Goal: Contribute content: Add original content to the website for others to see

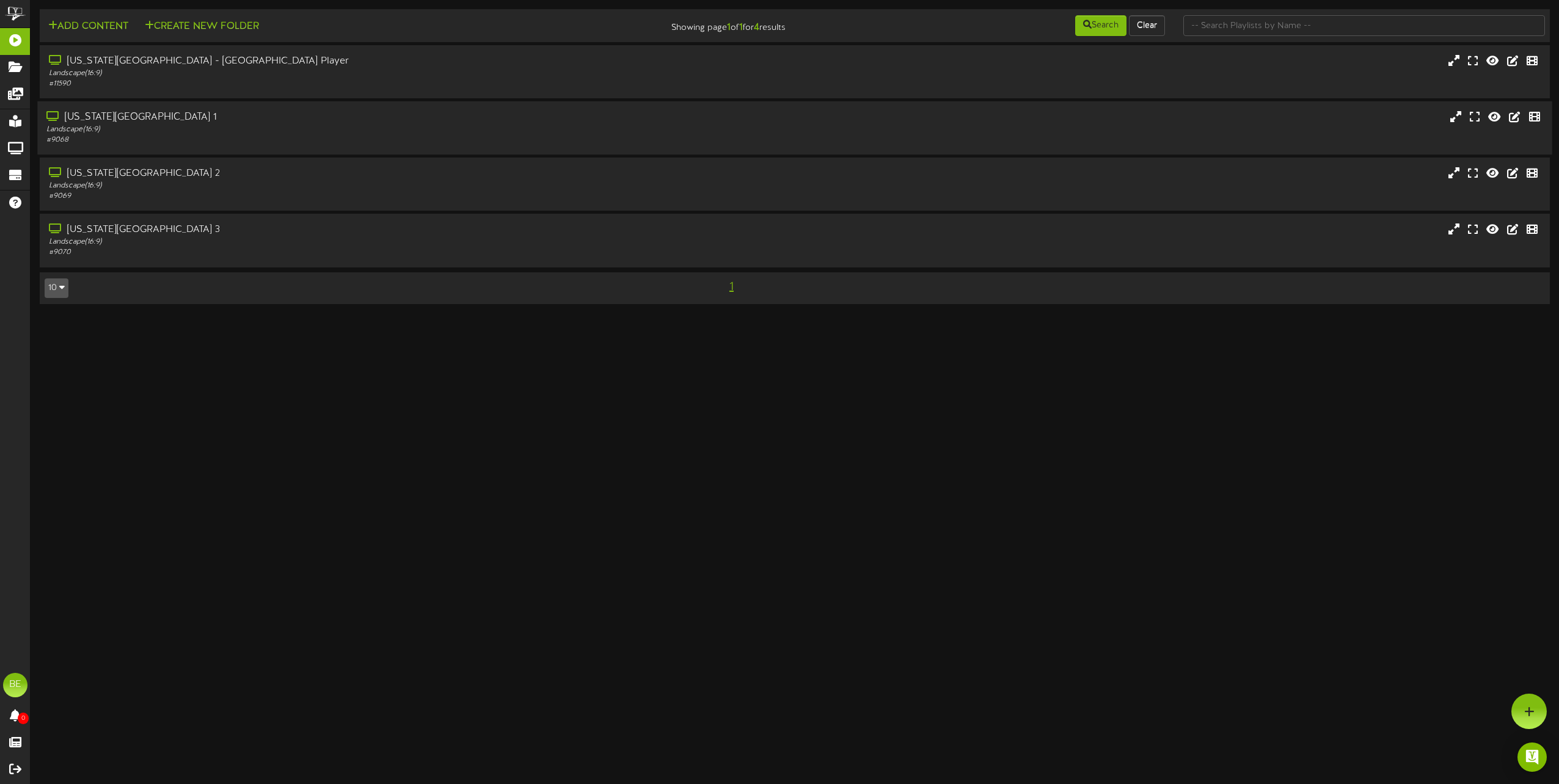
click at [151, 112] on div "[US_STATE][GEOGRAPHIC_DATA] 1" at bounding box center [353, 117] width 613 height 14
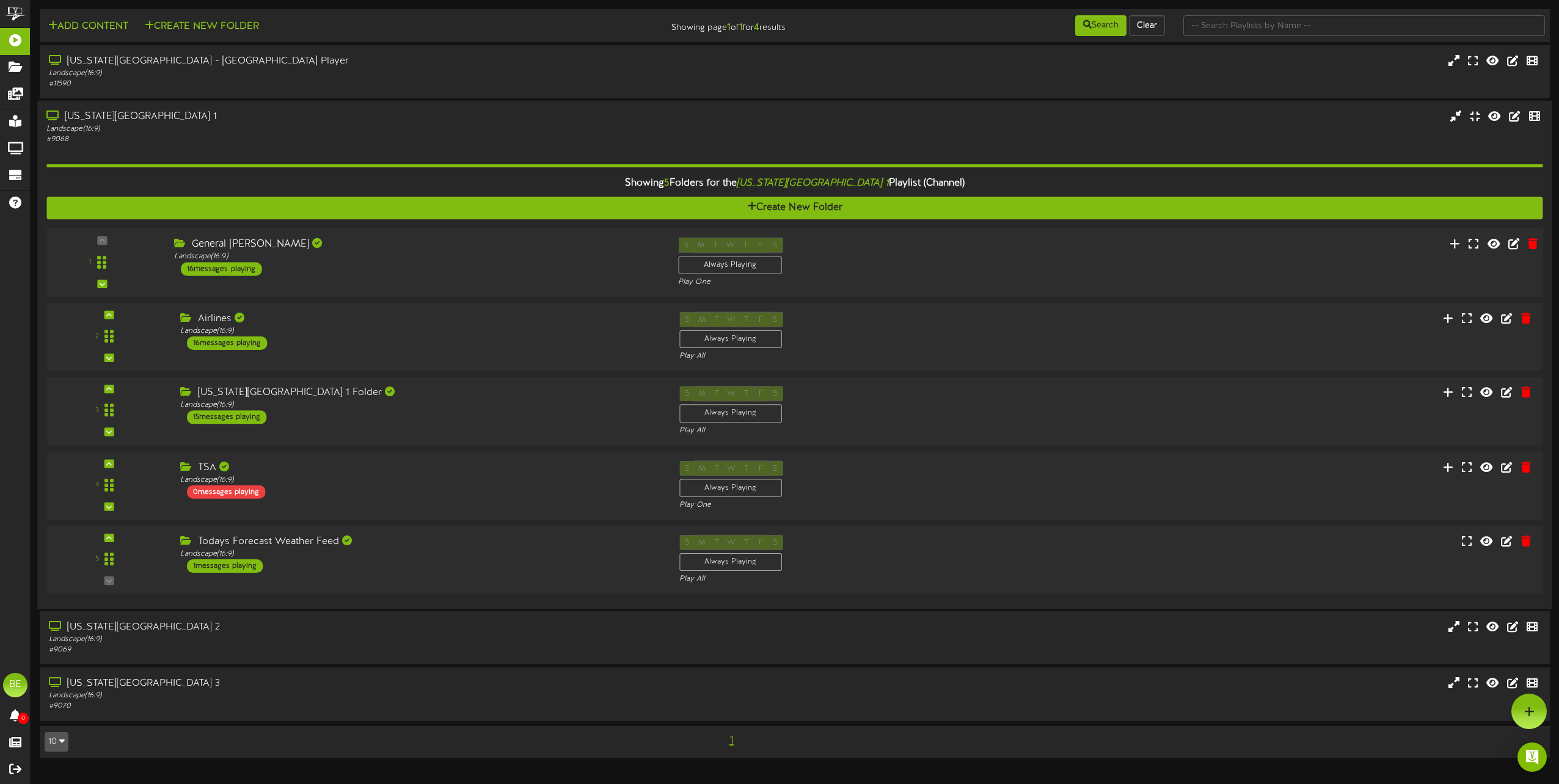
click at [232, 269] on div "16 messages playing" at bounding box center [221, 269] width 81 height 14
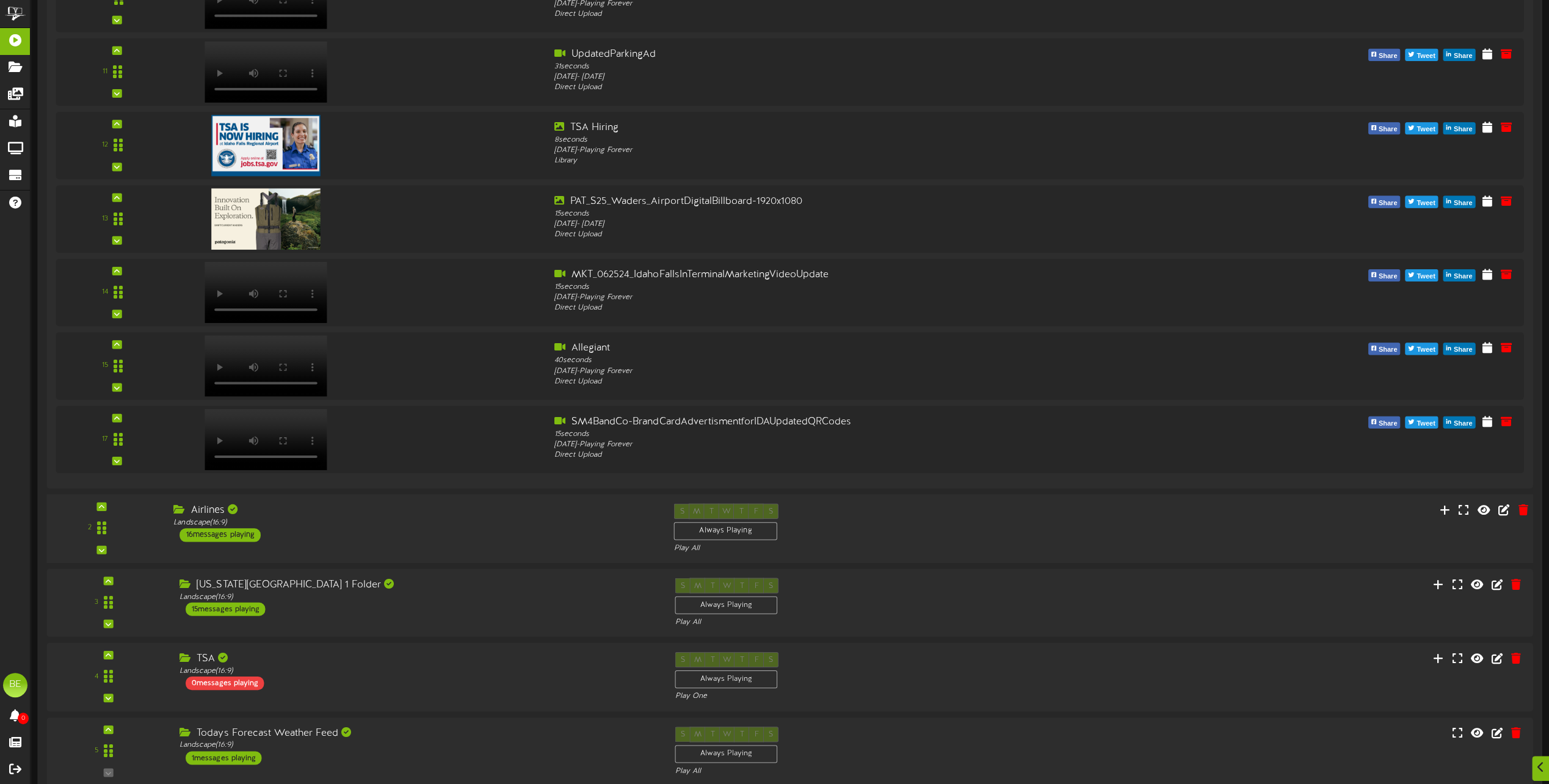
scroll to position [1181, 0]
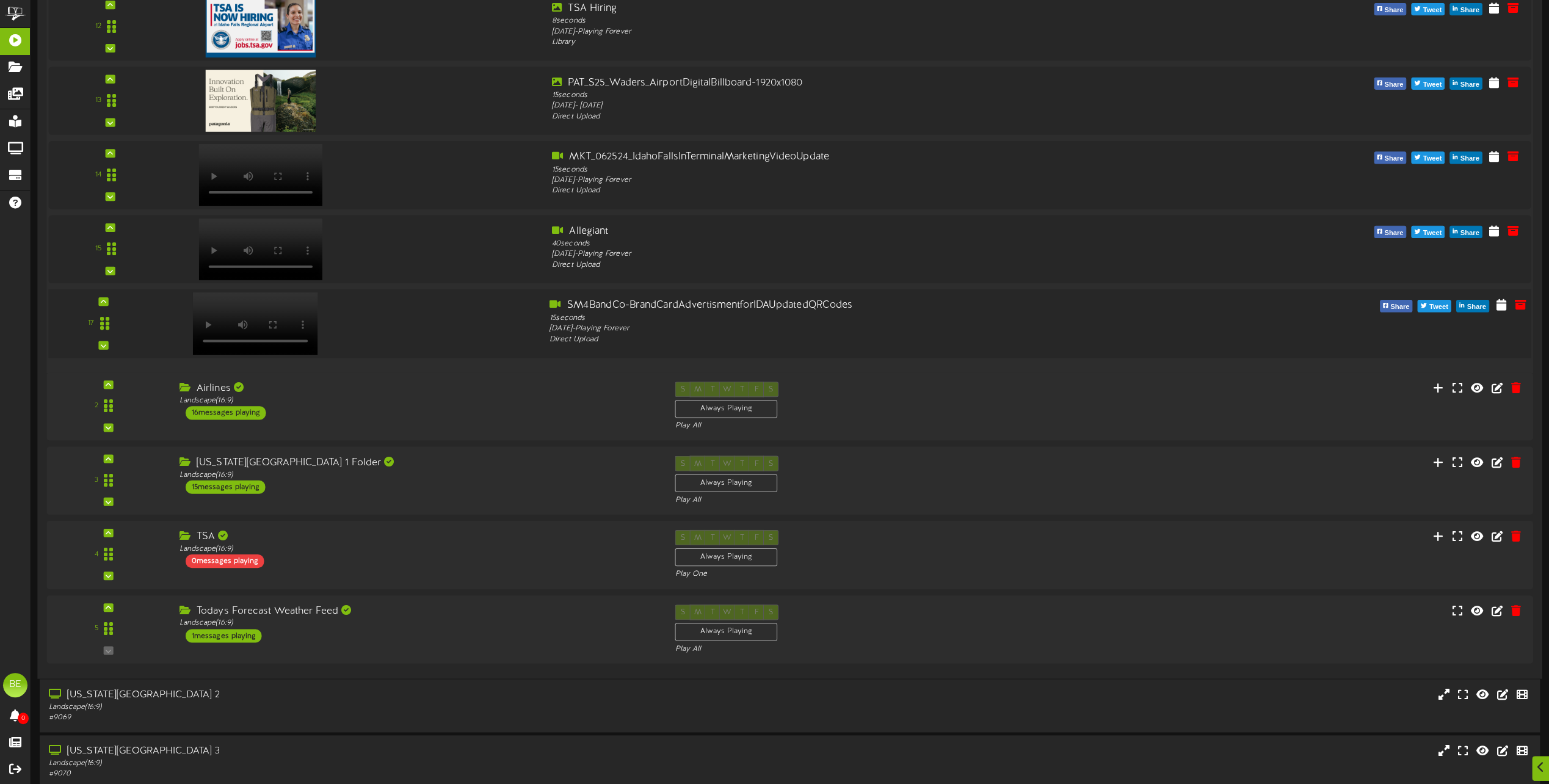
click at [208, 302] on video at bounding box center [256, 323] width 125 height 63
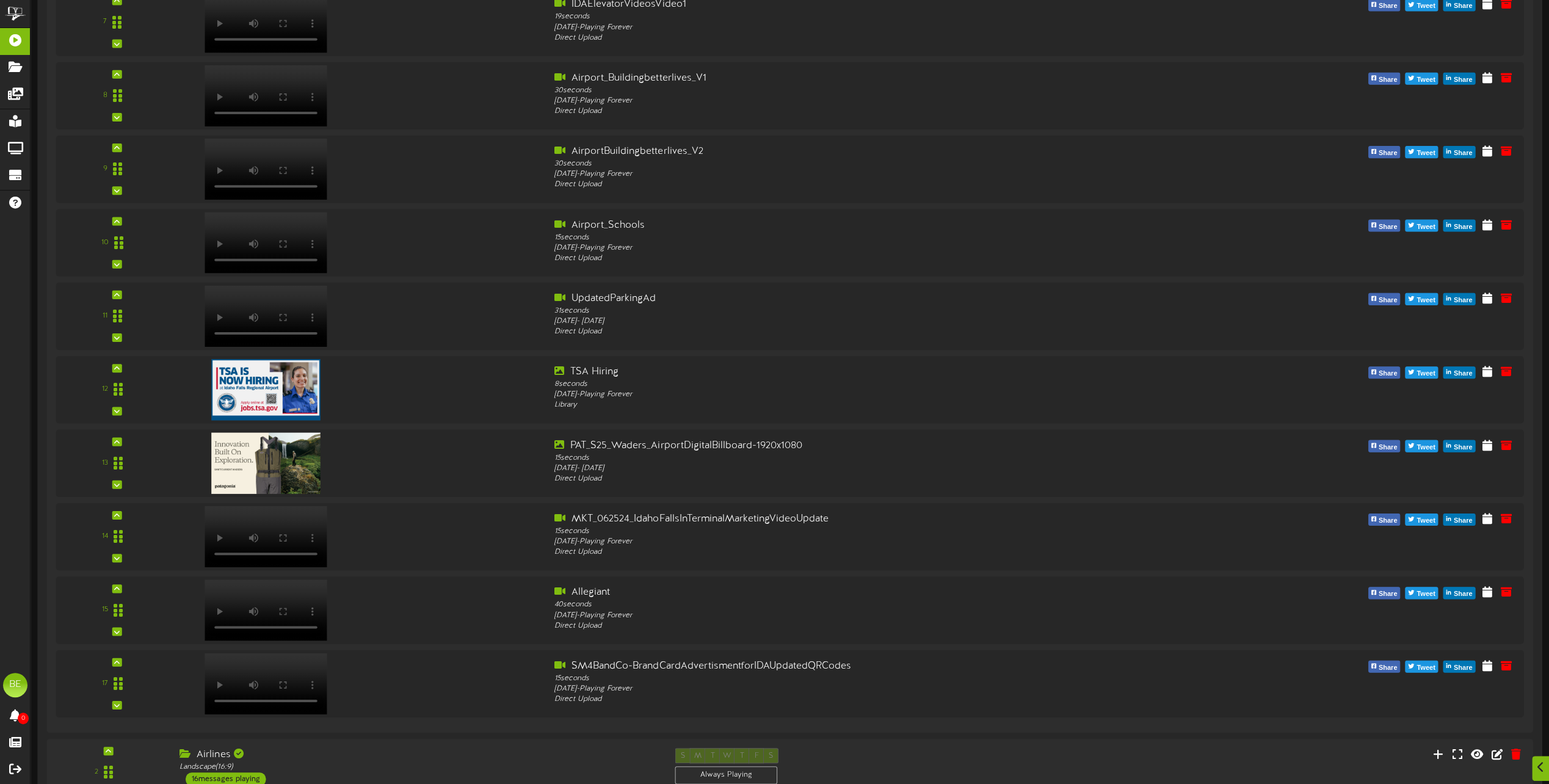
scroll to position [1231, 0]
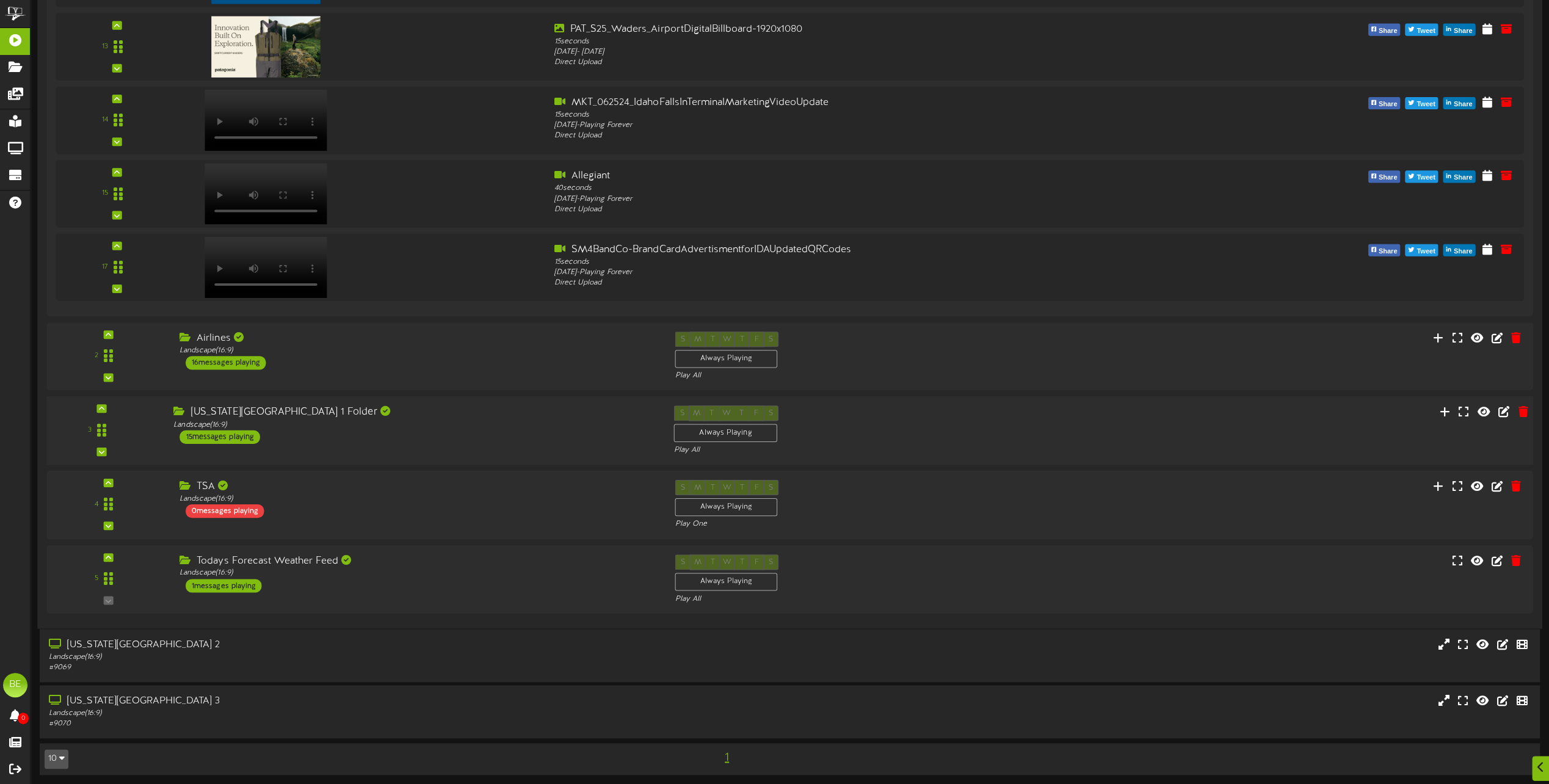
click at [233, 434] on div "15 messages playing" at bounding box center [220, 437] width 81 height 14
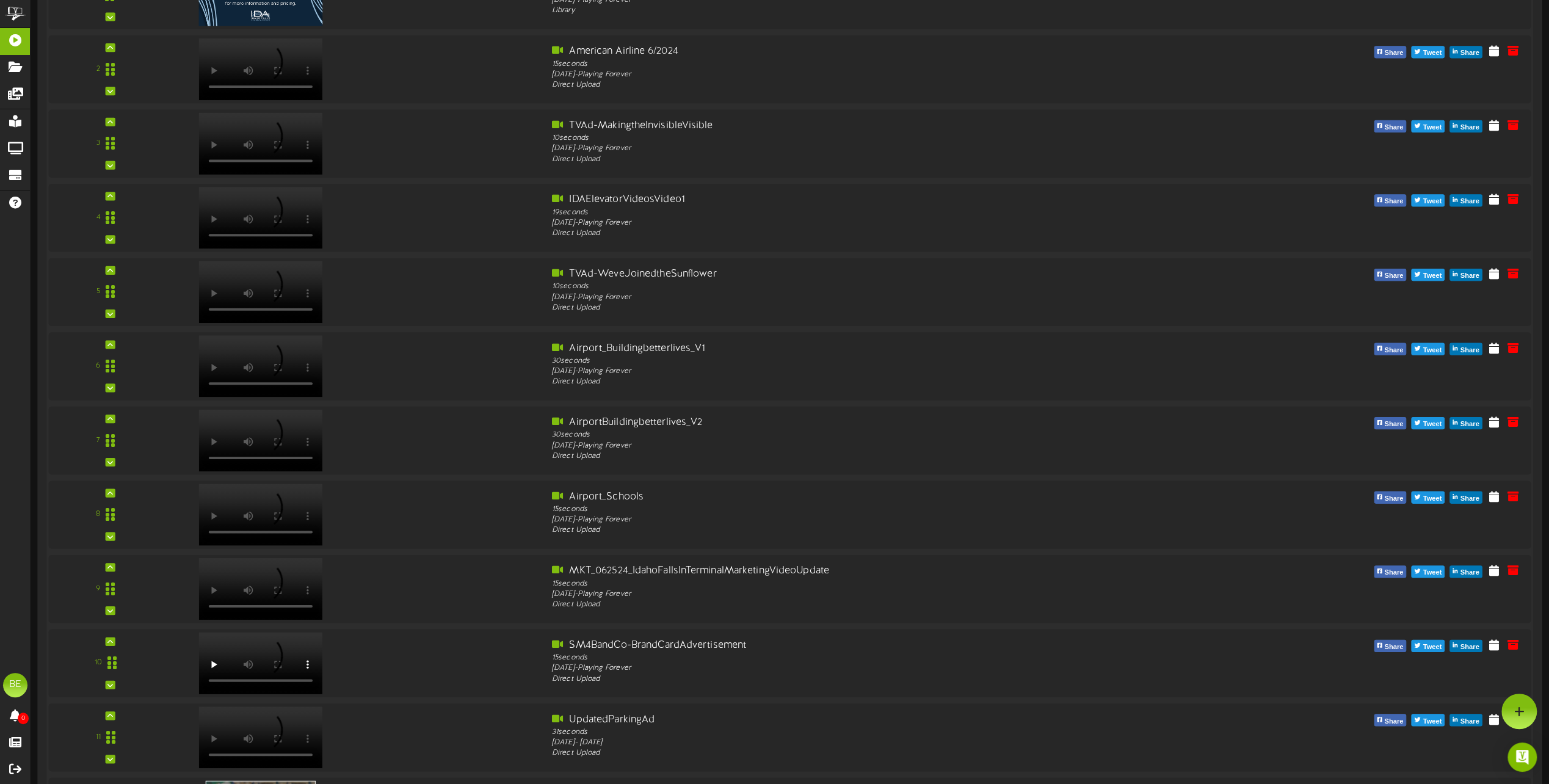
scroll to position [1551, 0]
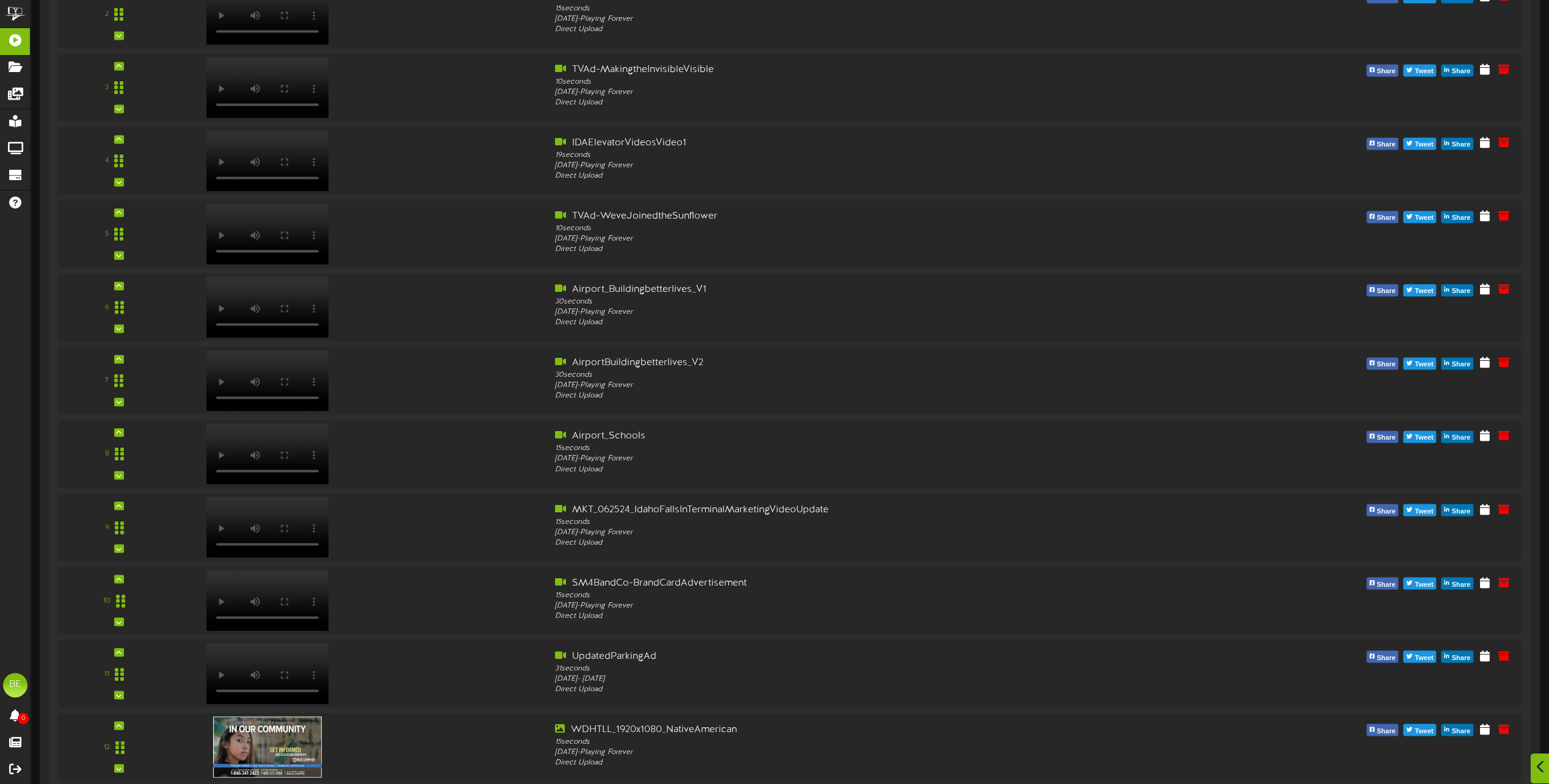
click at [1539, 765] on icon at bounding box center [1541, 767] width 8 height 14
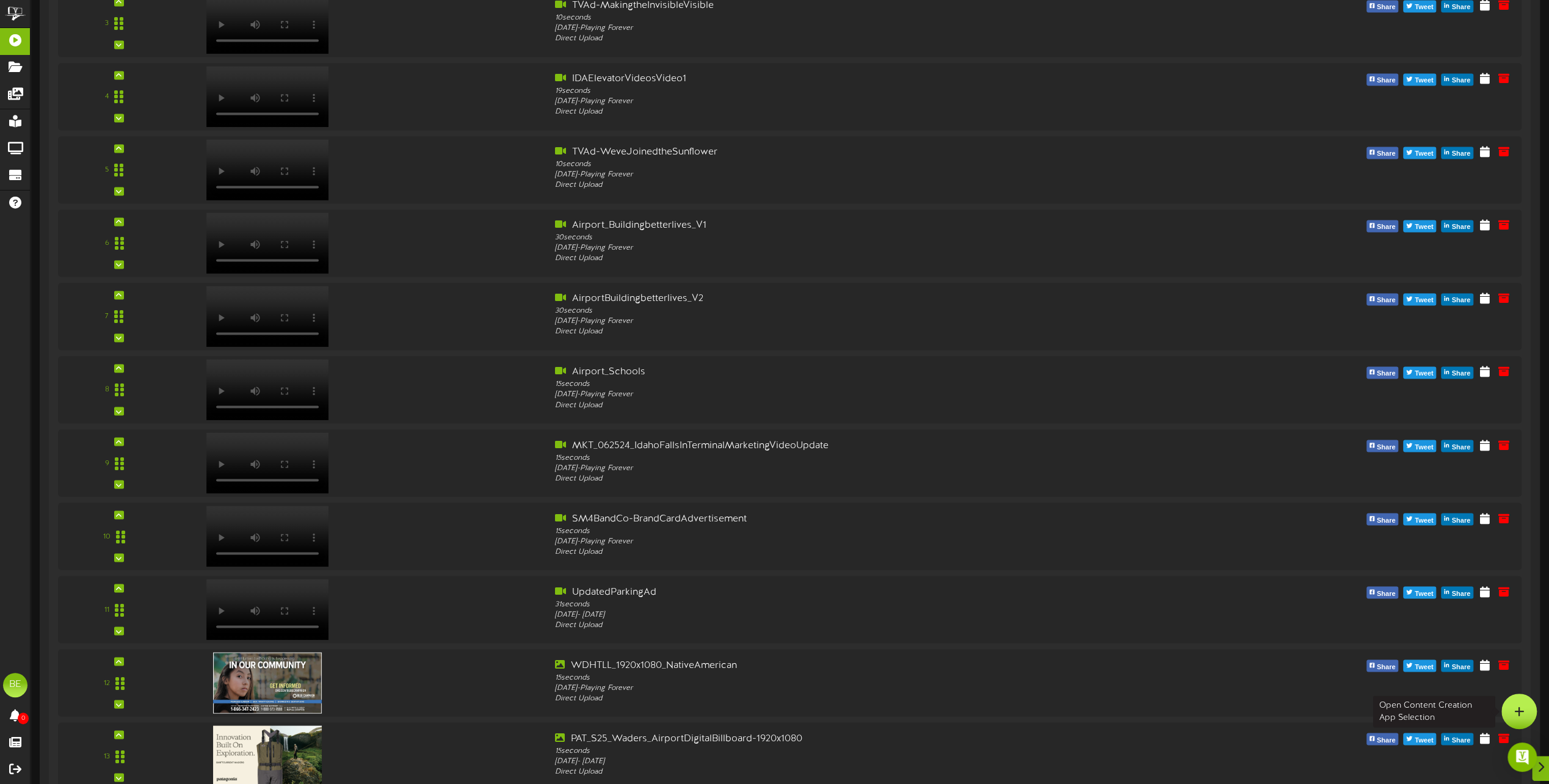
click at [1511, 718] on div at bounding box center [1519, 711] width 35 height 35
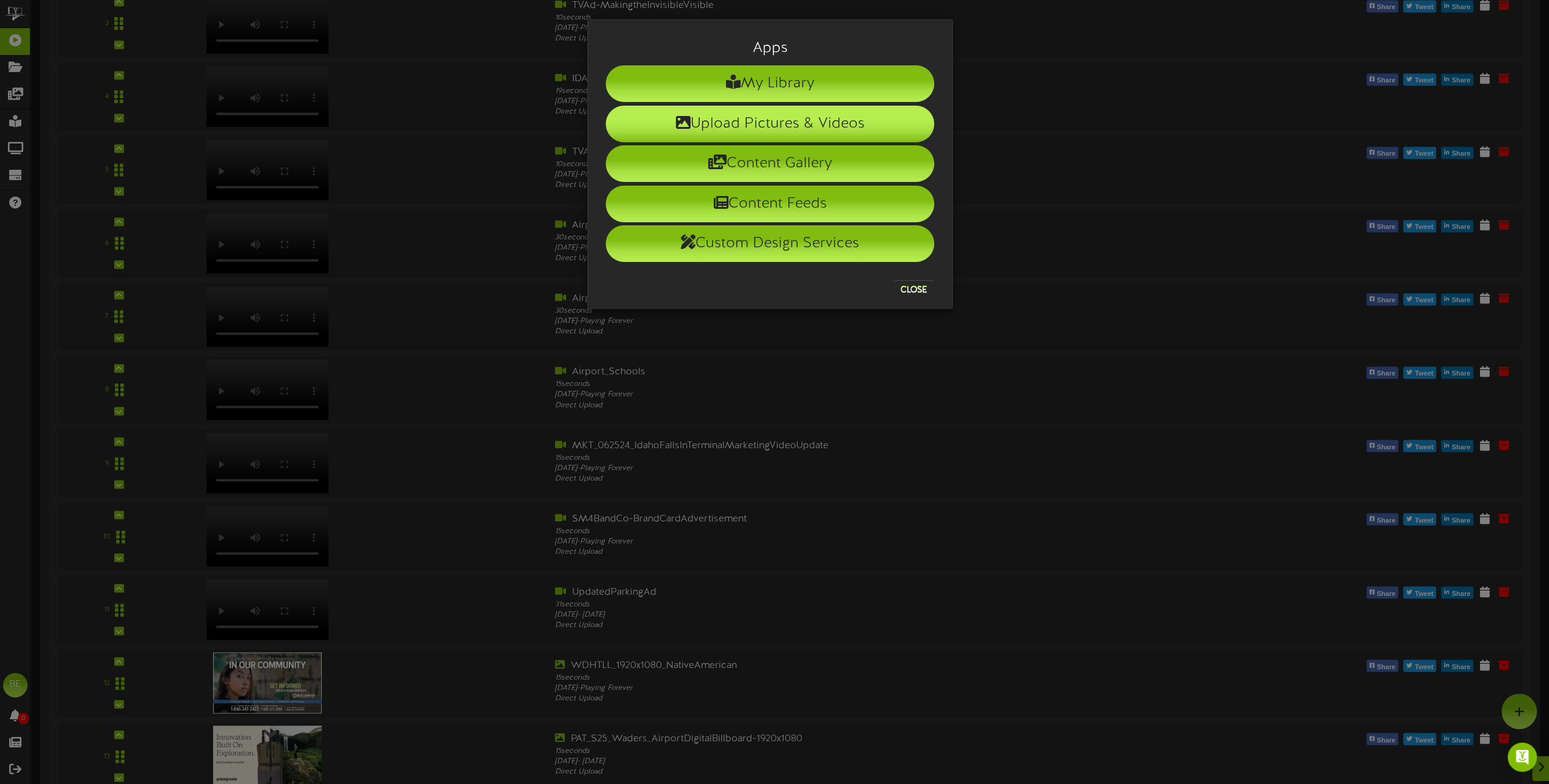
click at [761, 123] on li "Upload Pictures & Videos" at bounding box center [770, 124] width 328 height 37
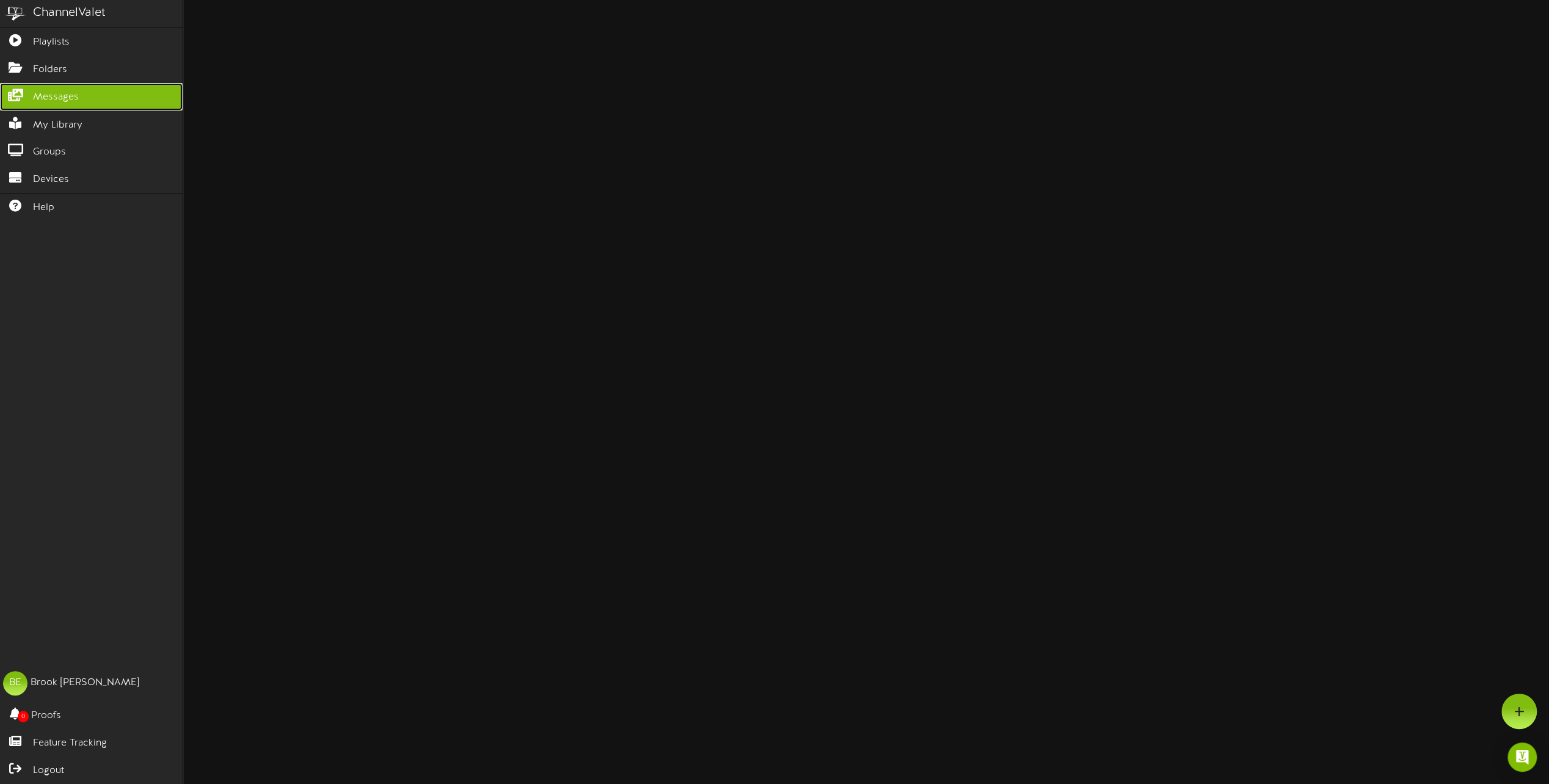
click at [69, 92] on span "Messages" at bounding box center [56, 97] width 46 height 14
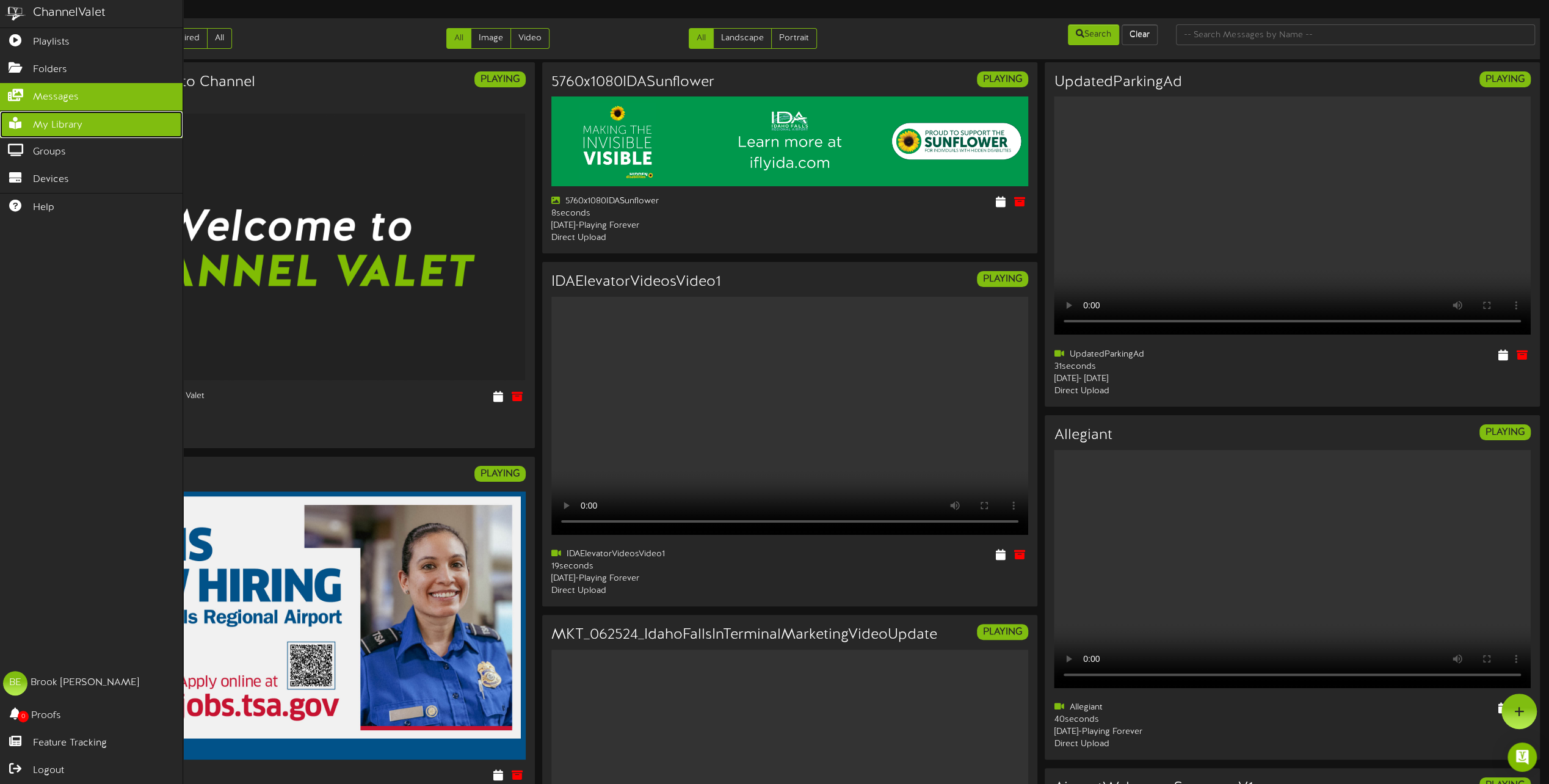
click at [56, 118] on span "My Library" at bounding box center [58, 125] width 50 height 14
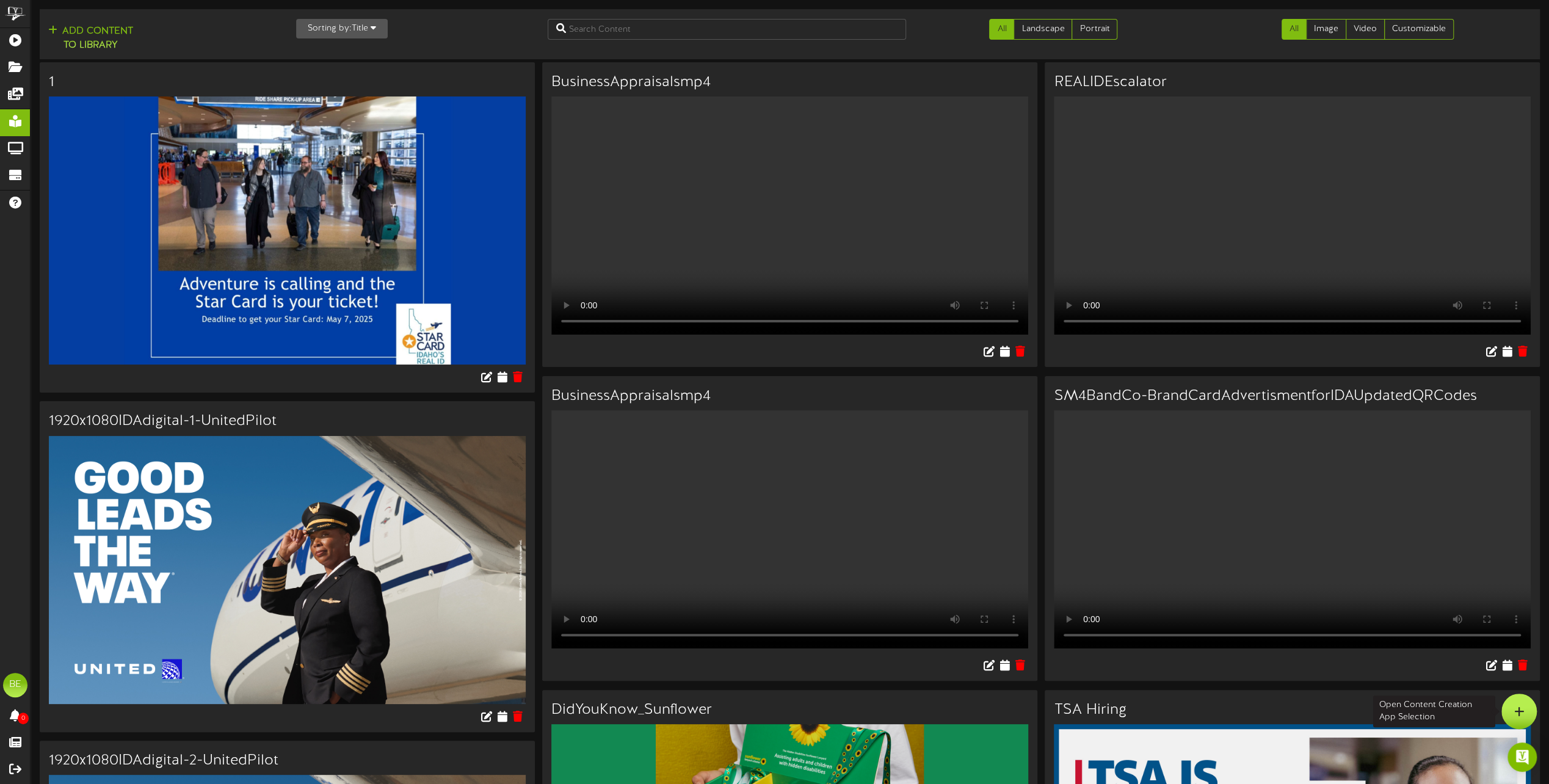
click at [1513, 717] on div at bounding box center [1519, 711] width 35 height 35
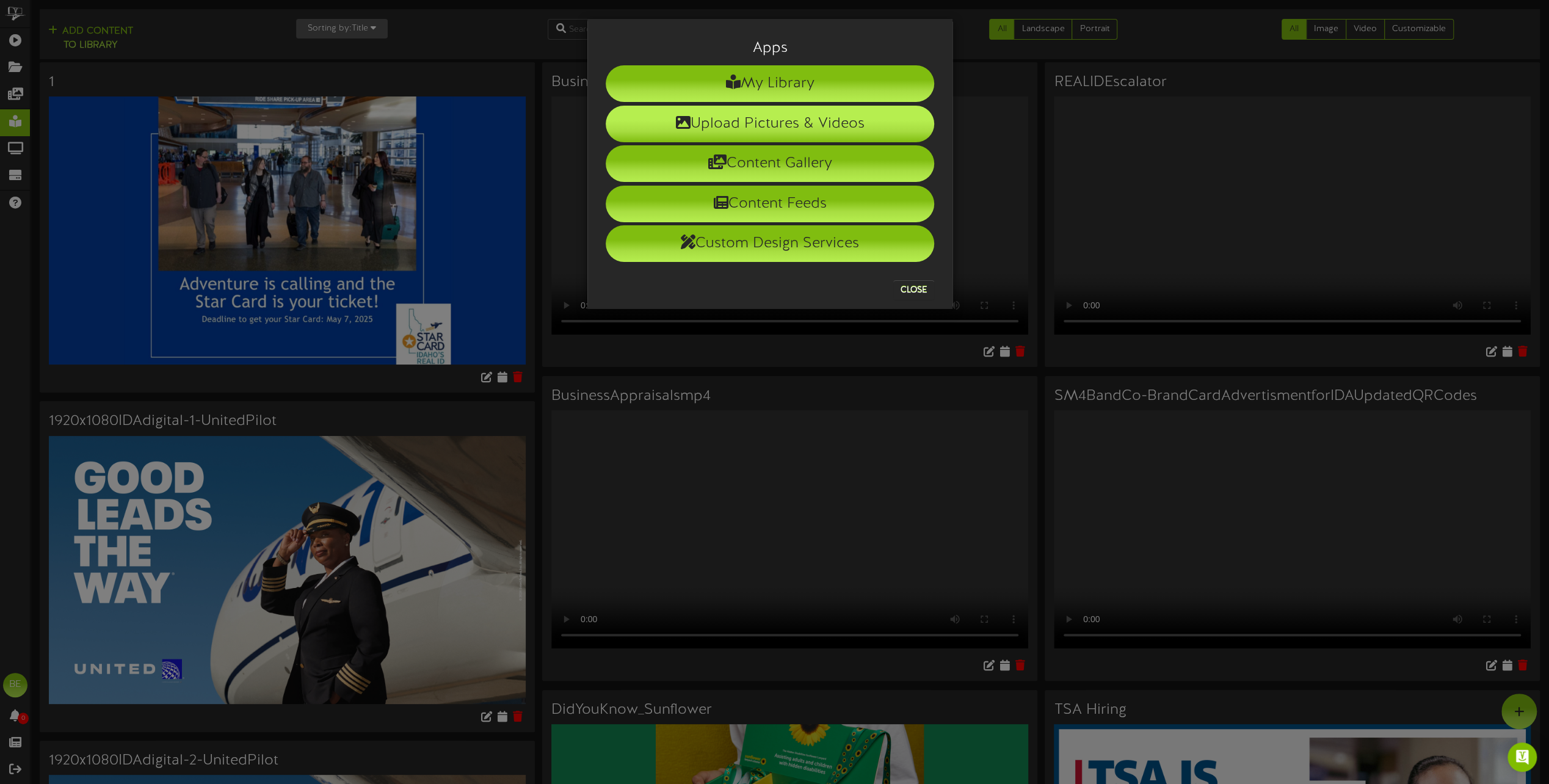
click at [758, 117] on li "Upload Pictures & Videos" at bounding box center [770, 124] width 328 height 37
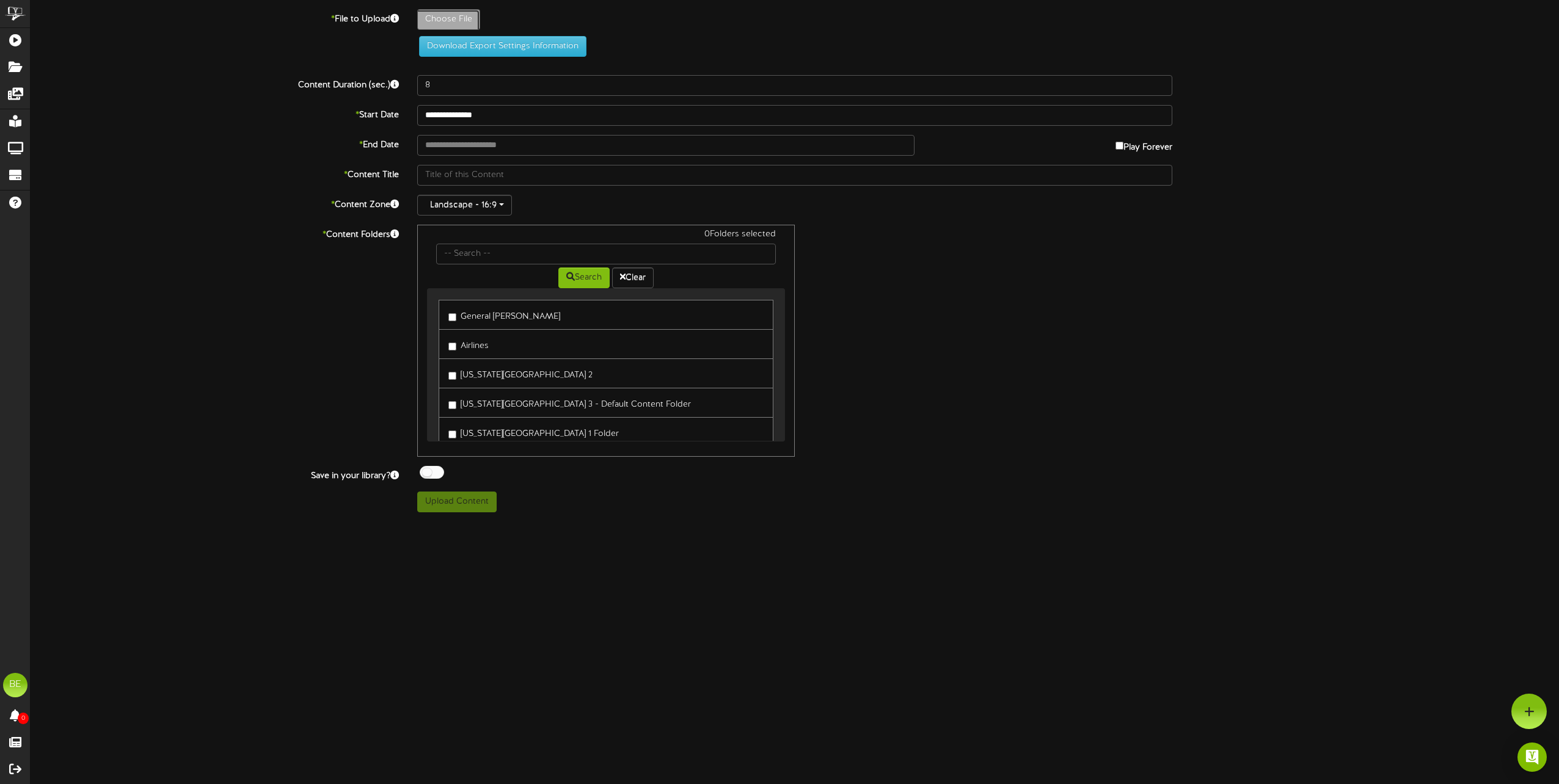
type input "**********"
type input "Freeman65indisplaymotion_1"
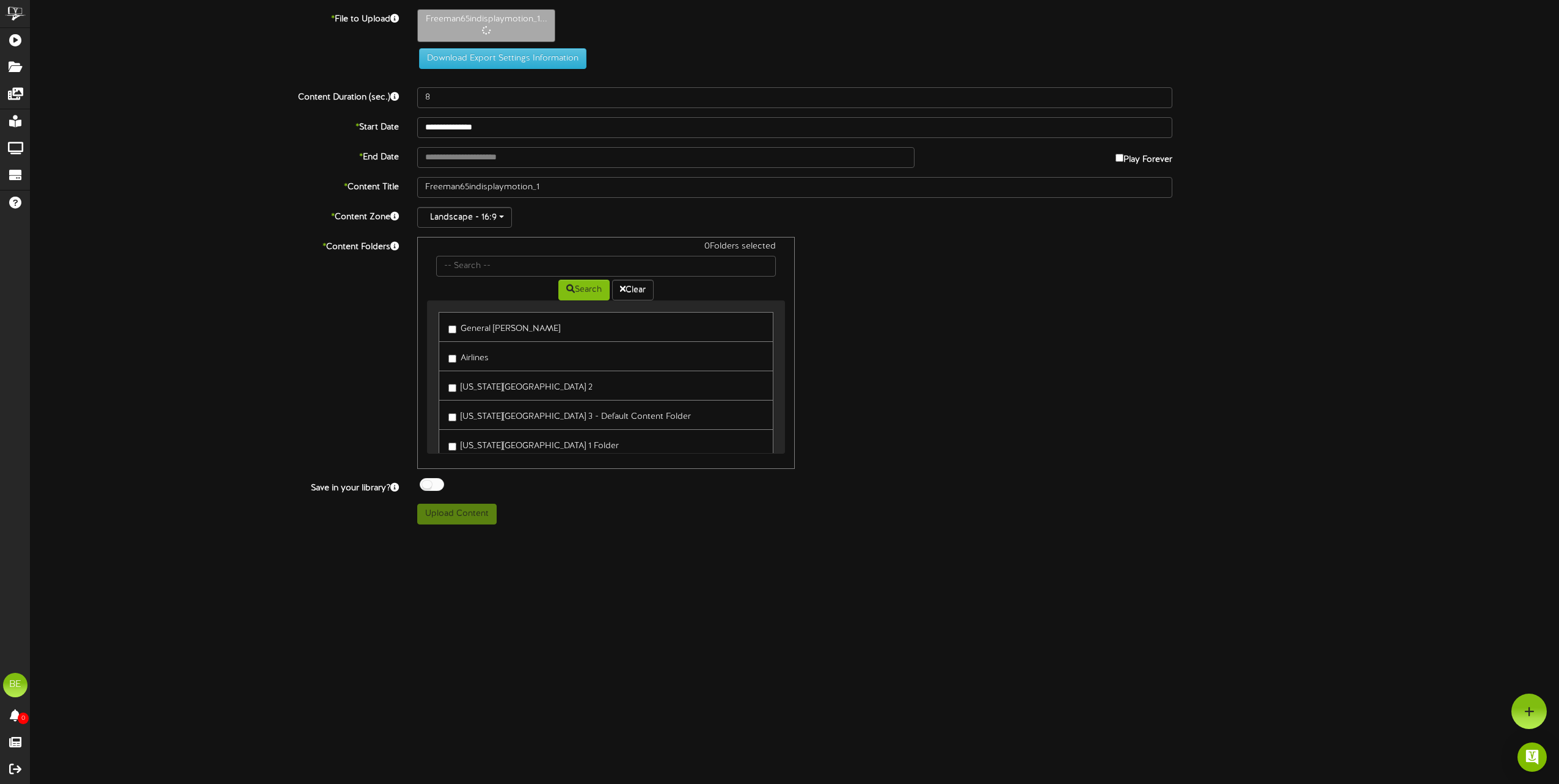
type input "10"
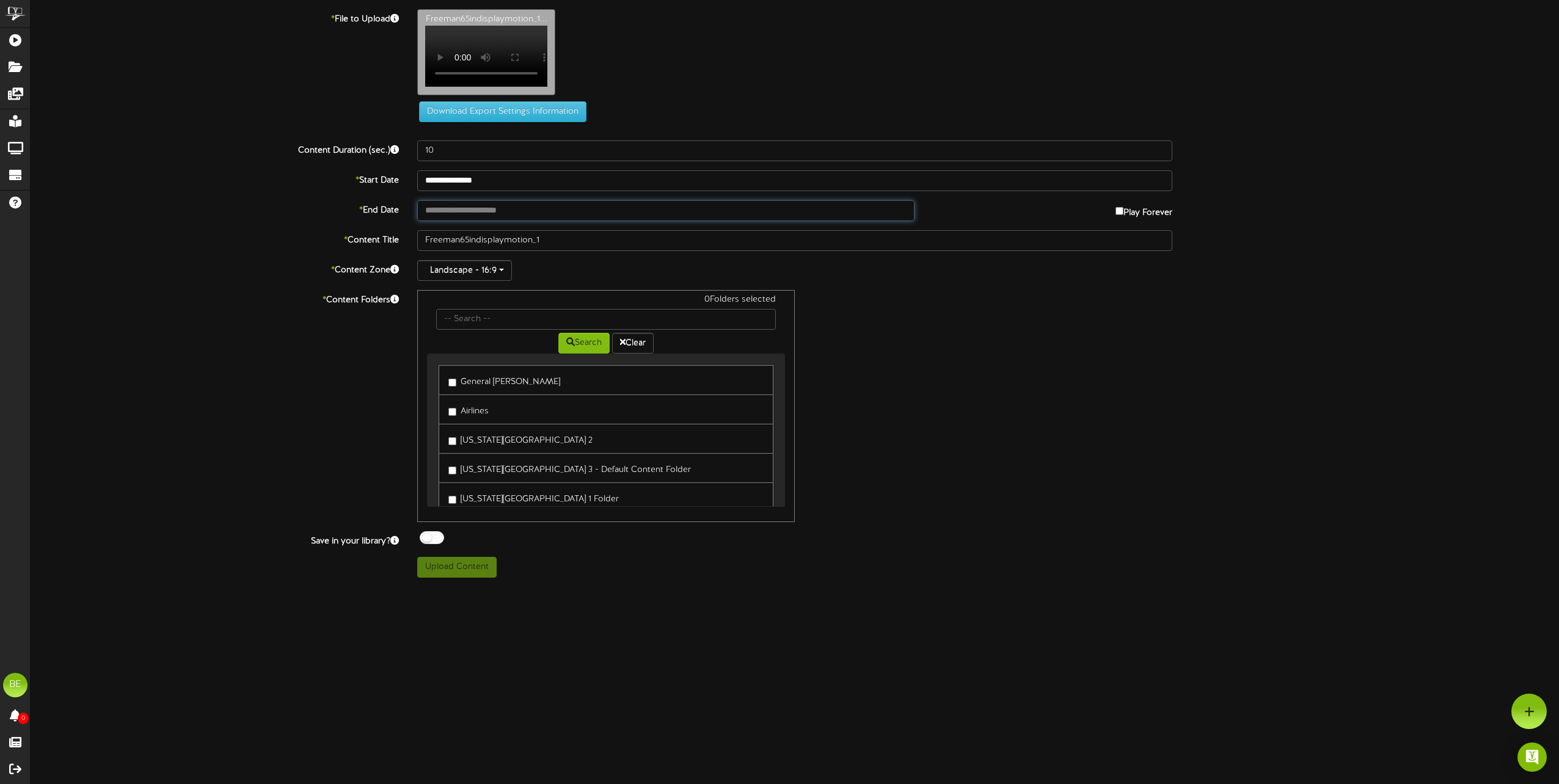
click at [555, 219] on body "ChannelValet Playlists Folders Messages My Library Groups Devices Help BE Brook…" at bounding box center [779, 294] width 1559 height 587
click at [453, 440] on label "Idaho Falls Regional Airport 2" at bounding box center [520, 438] width 144 height 17
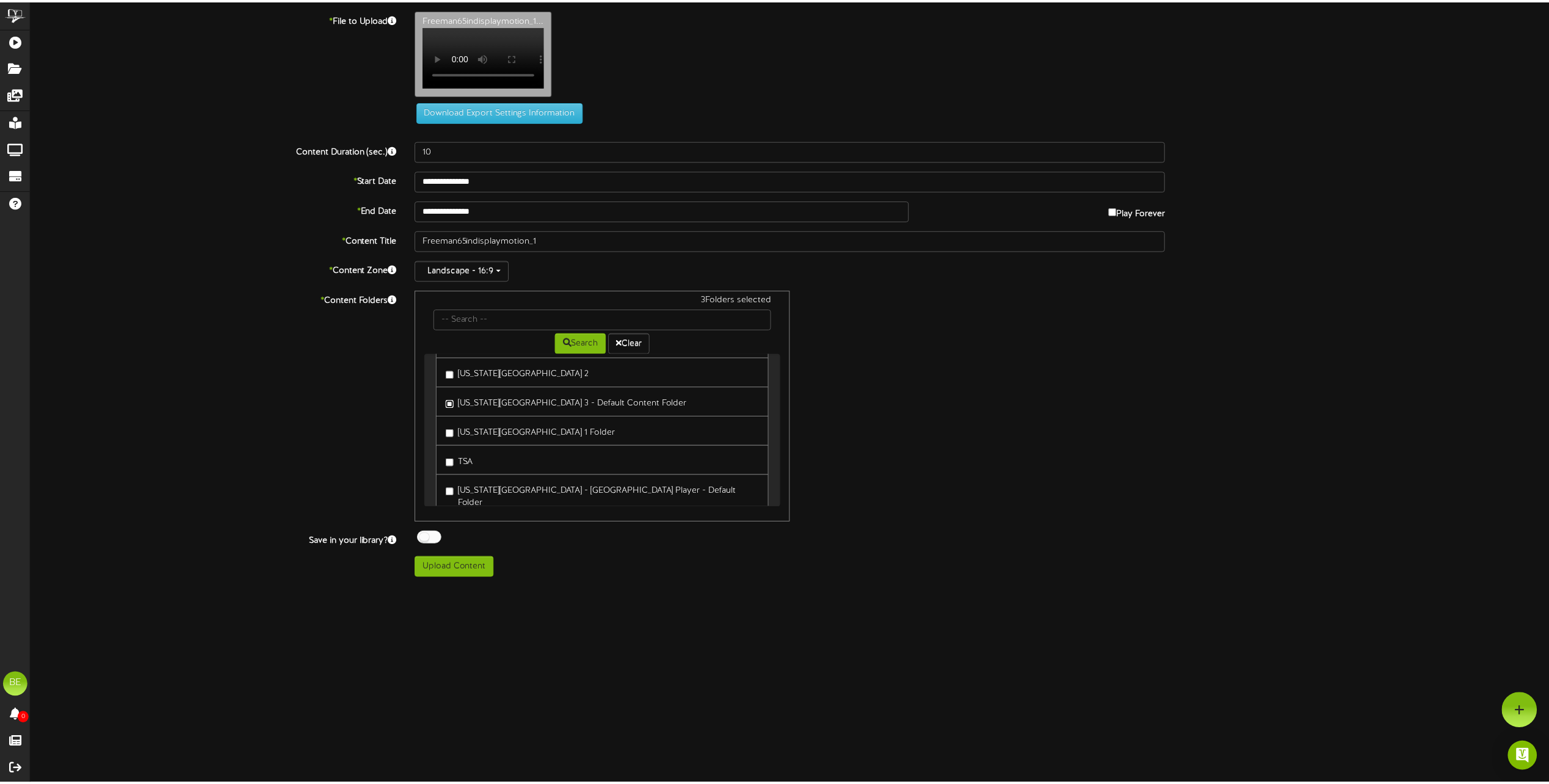
scroll to position [85, 0]
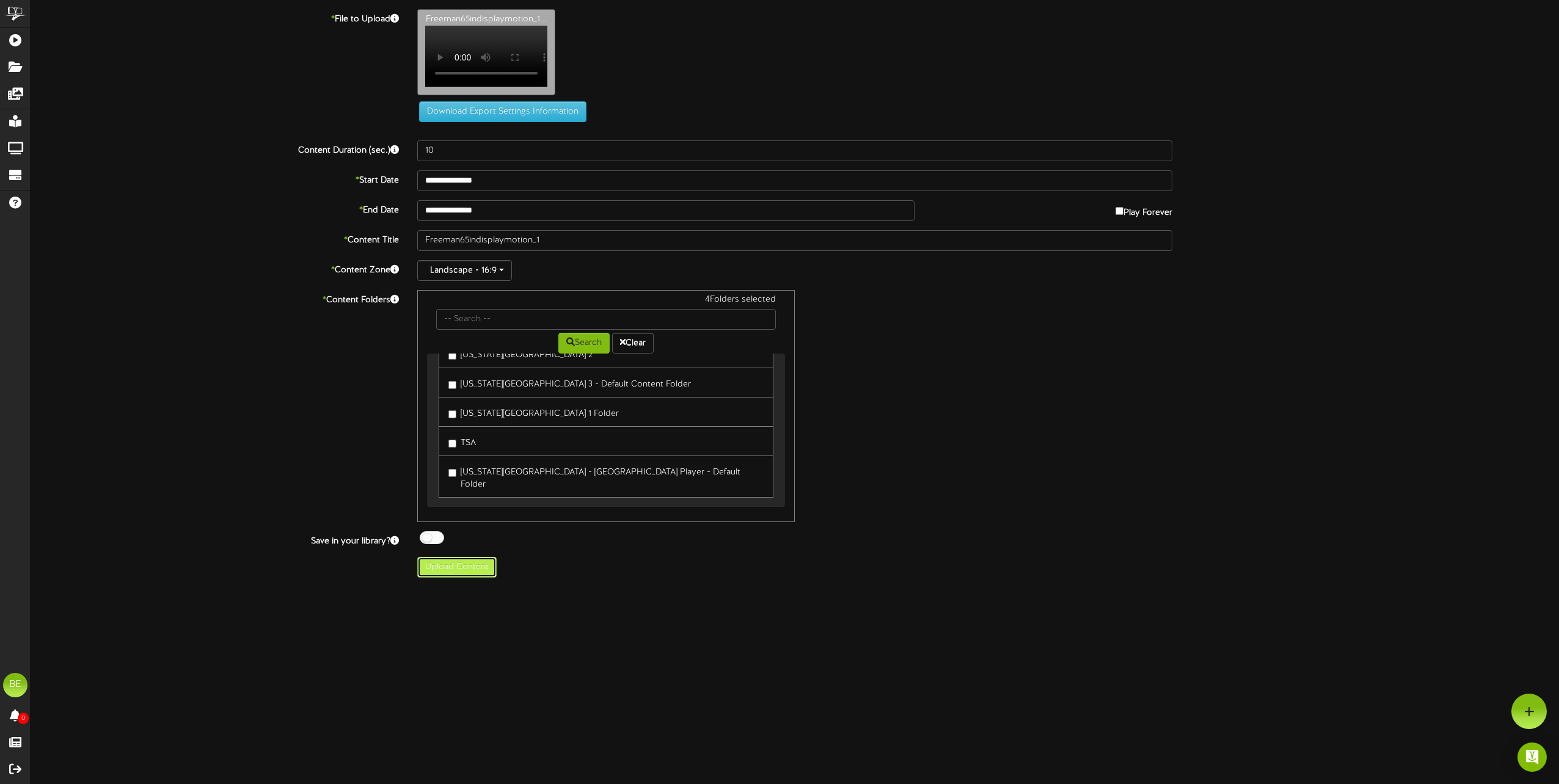
click at [446, 574] on button "Upload Content" at bounding box center [457, 567] width 79 height 21
type input "**********"
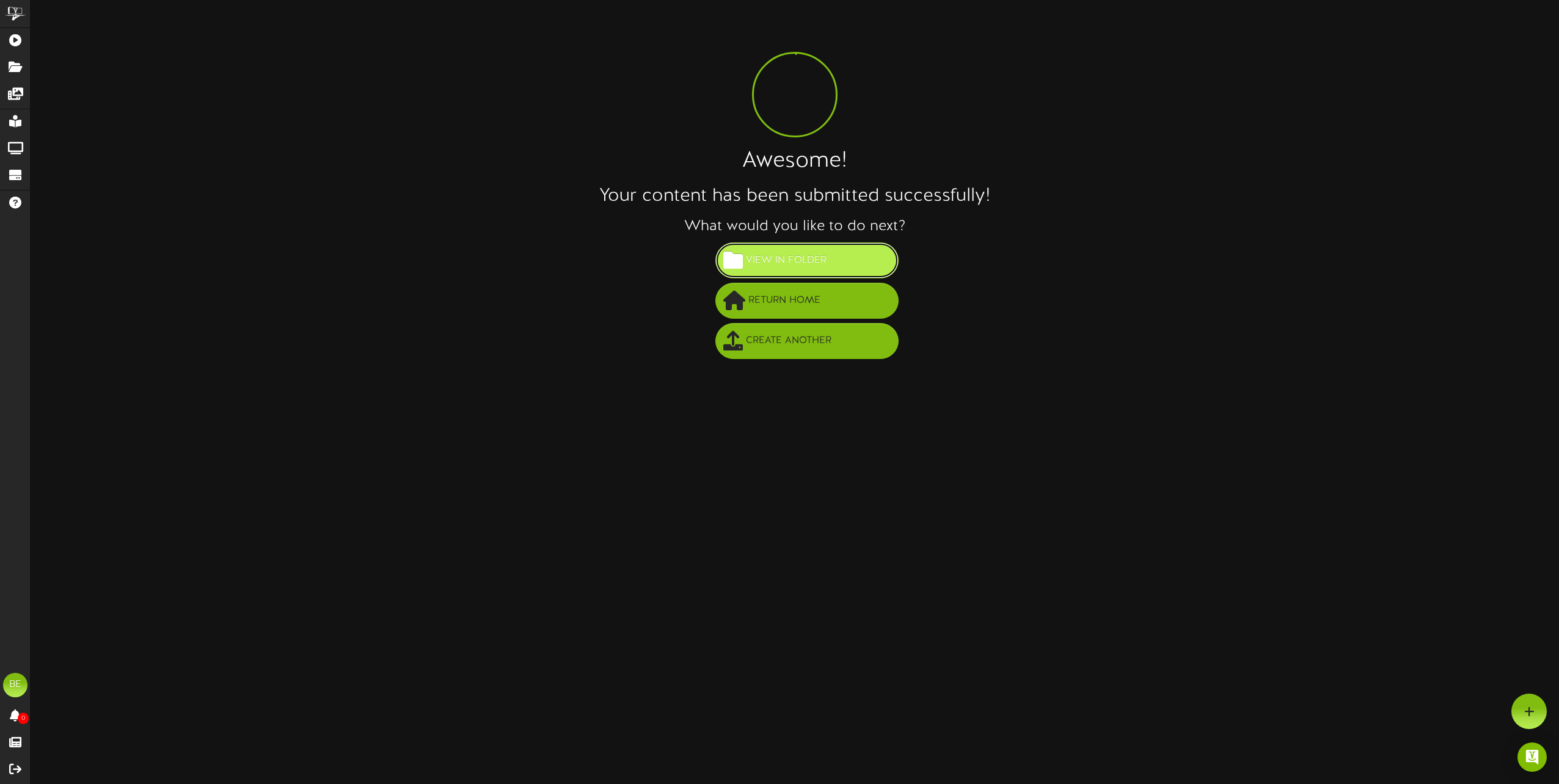
click at [833, 256] on button "View in Folder" at bounding box center [807, 260] width 183 height 36
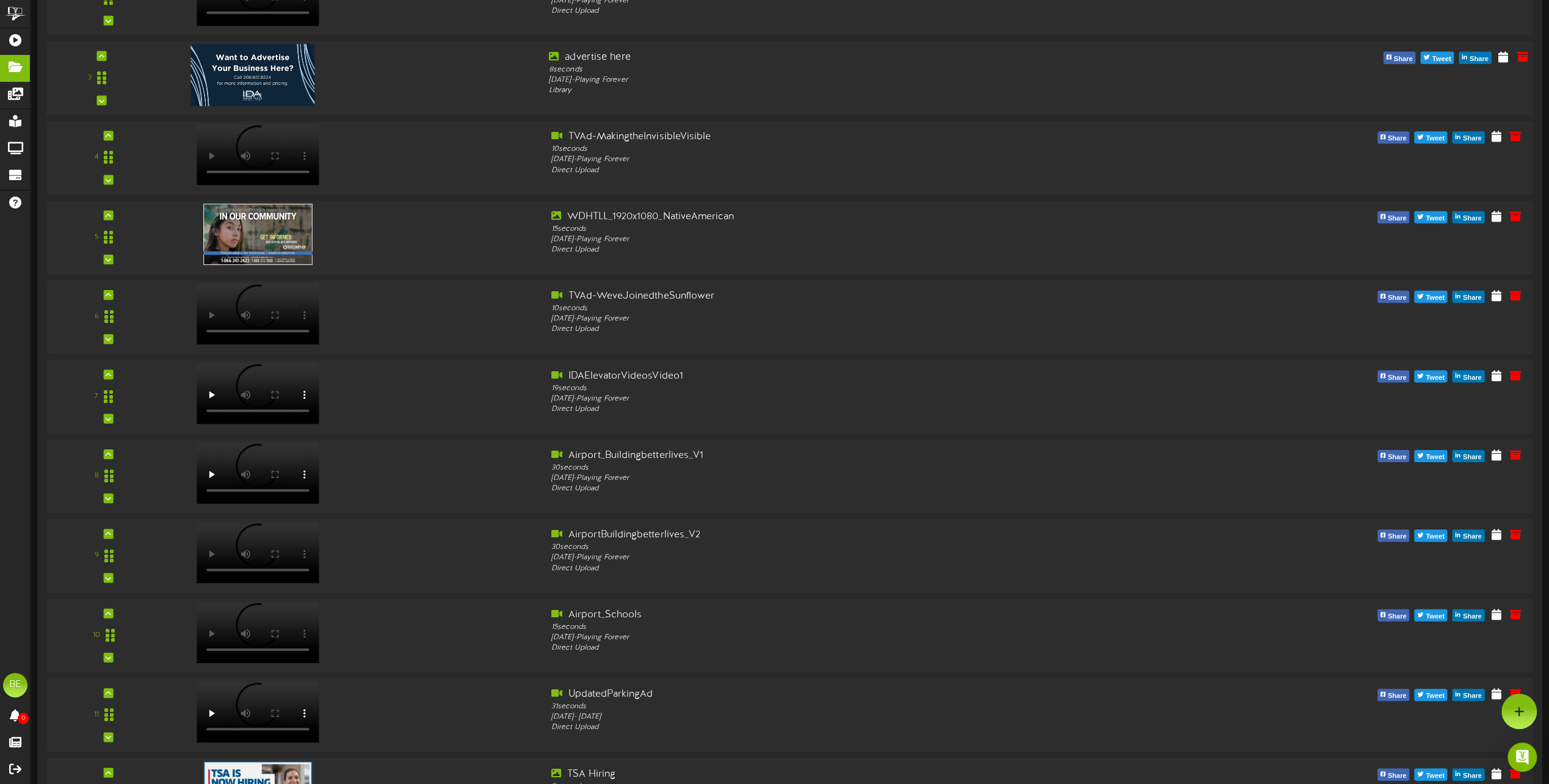
scroll to position [244, 0]
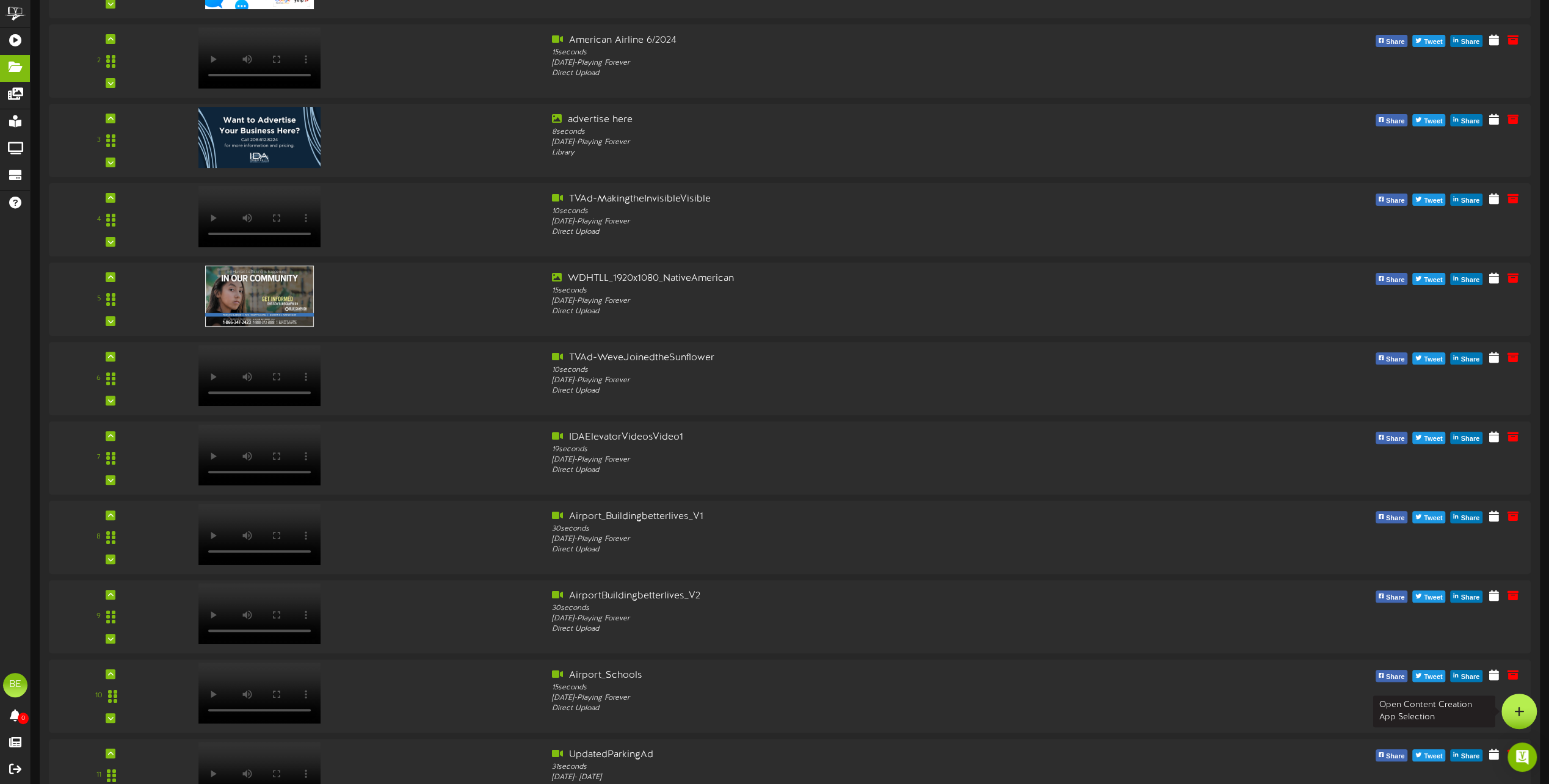
click at [1522, 710] on icon at bounding box center [1519, 712] width 11 height 11
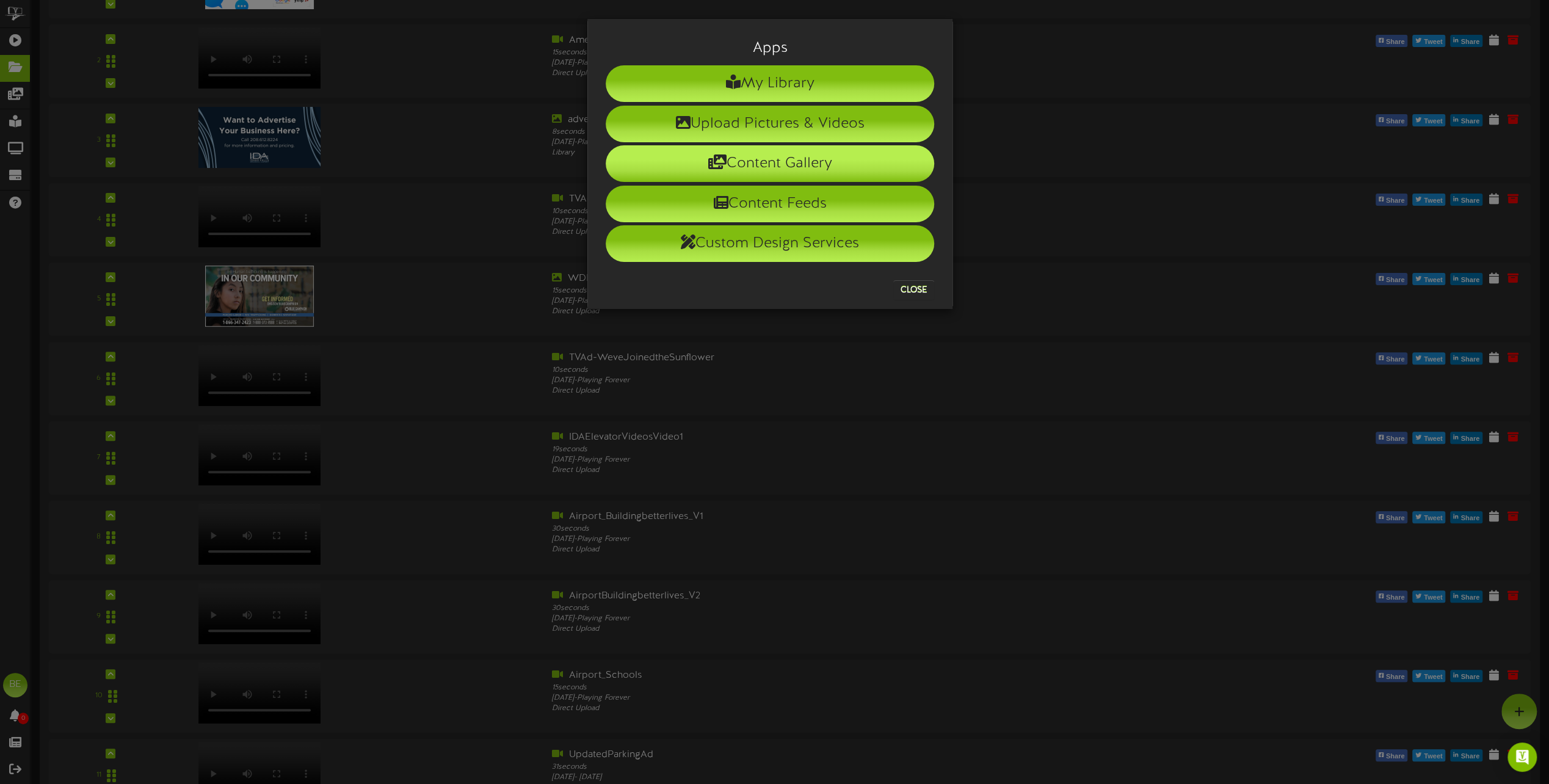
click at [784, 161] on li "Content Gallery" at bounding box center [770, 163] width 328 height 37
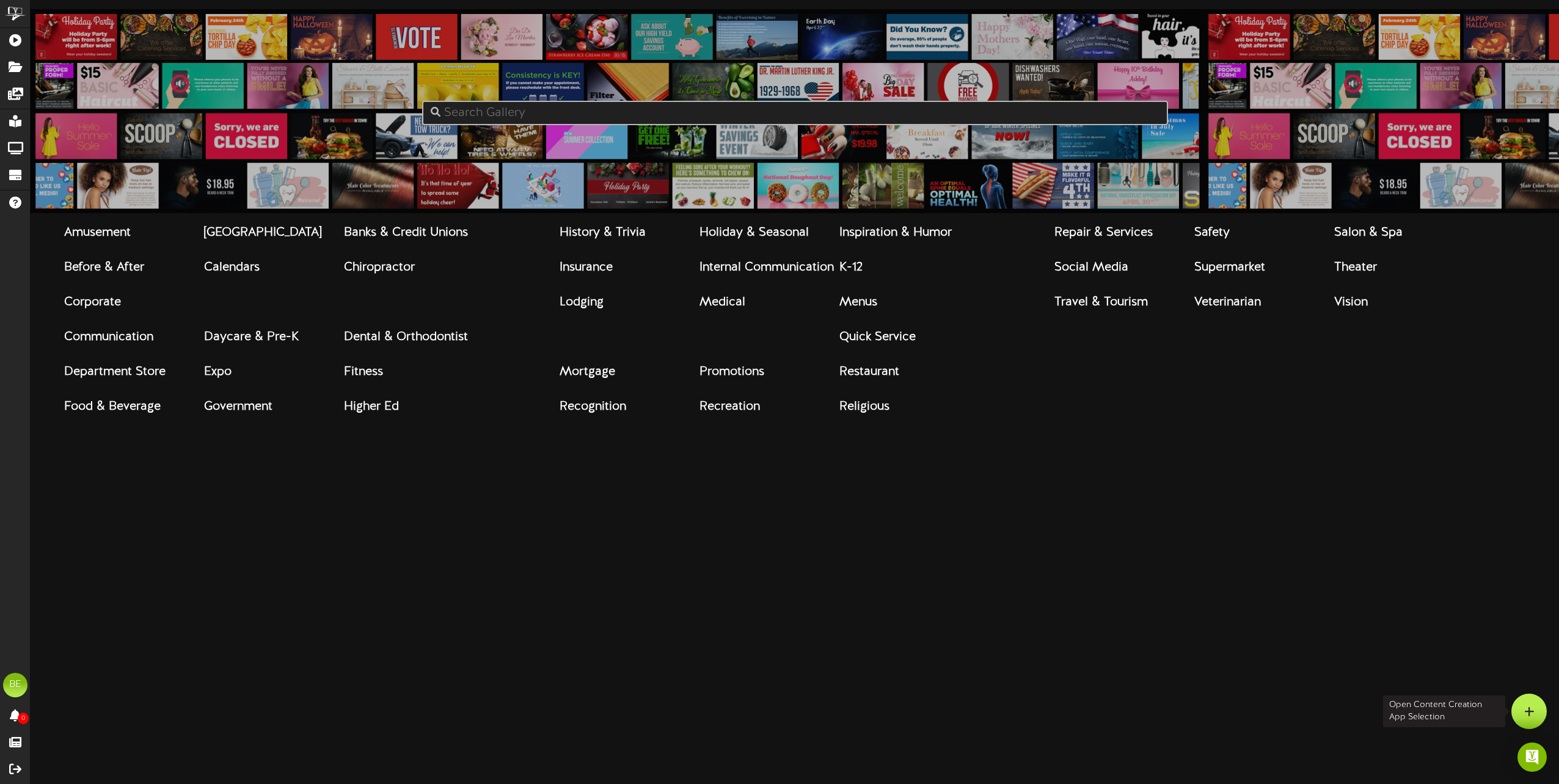
click at [1535, 716] on div at bounding box center [1529, 711] width 35 height 35
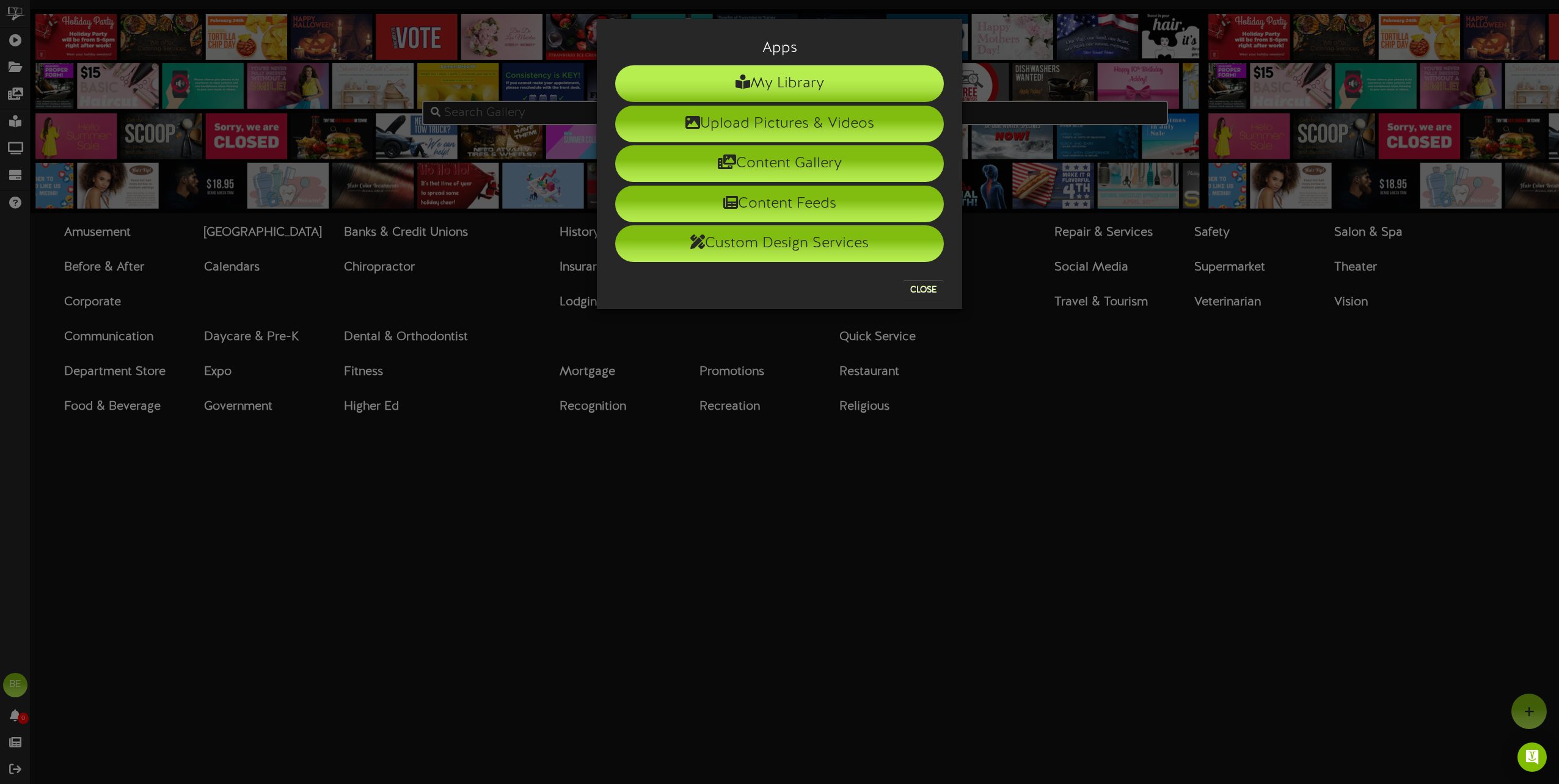
click at [775, 87] on li "My Library" at bounding box center [779, 84] width 328 height 37
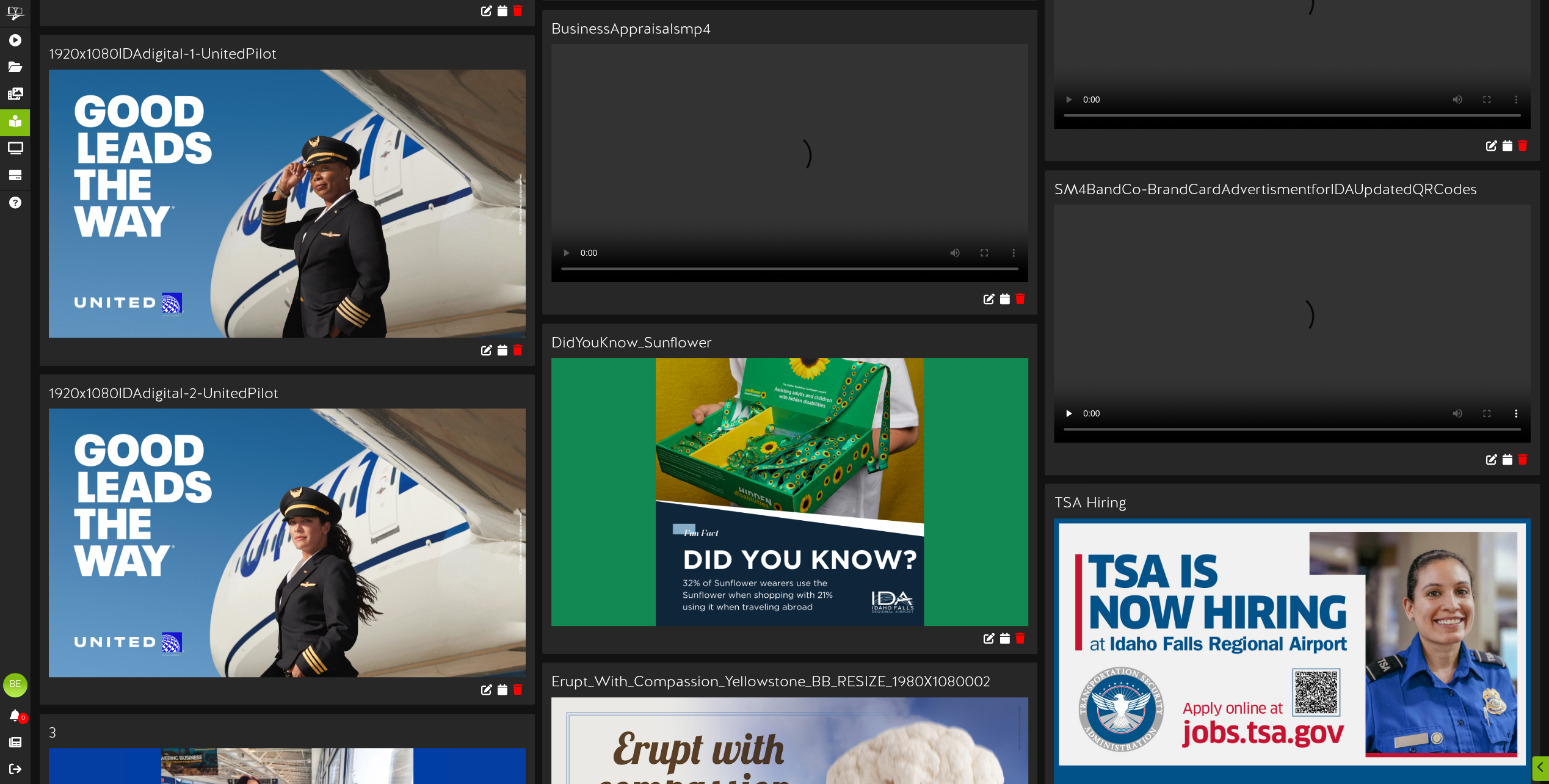
scroll to position [427, 0]
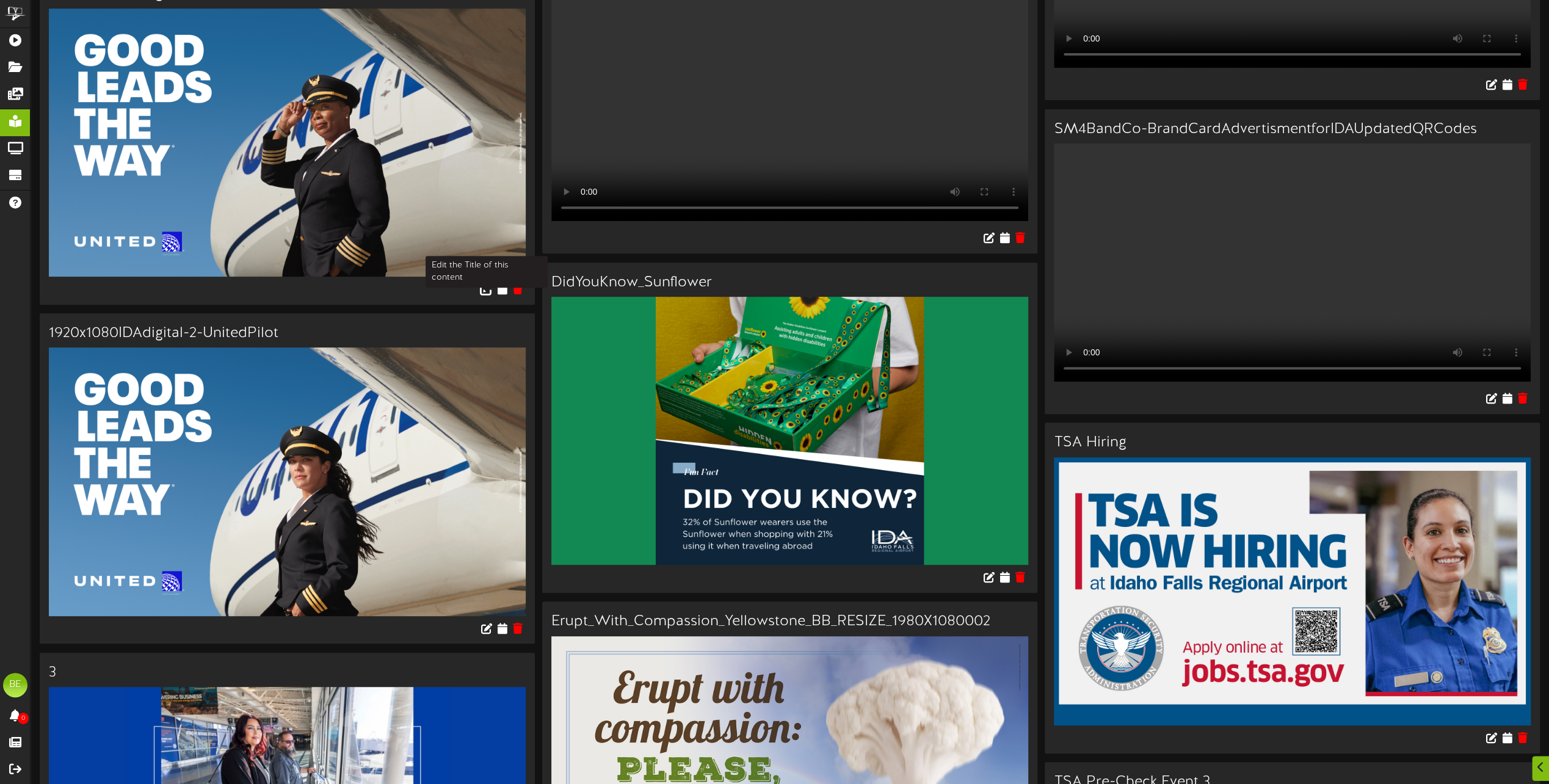
click at [480, 288] on icon at bounding box center [487, 289] width 14 height 14
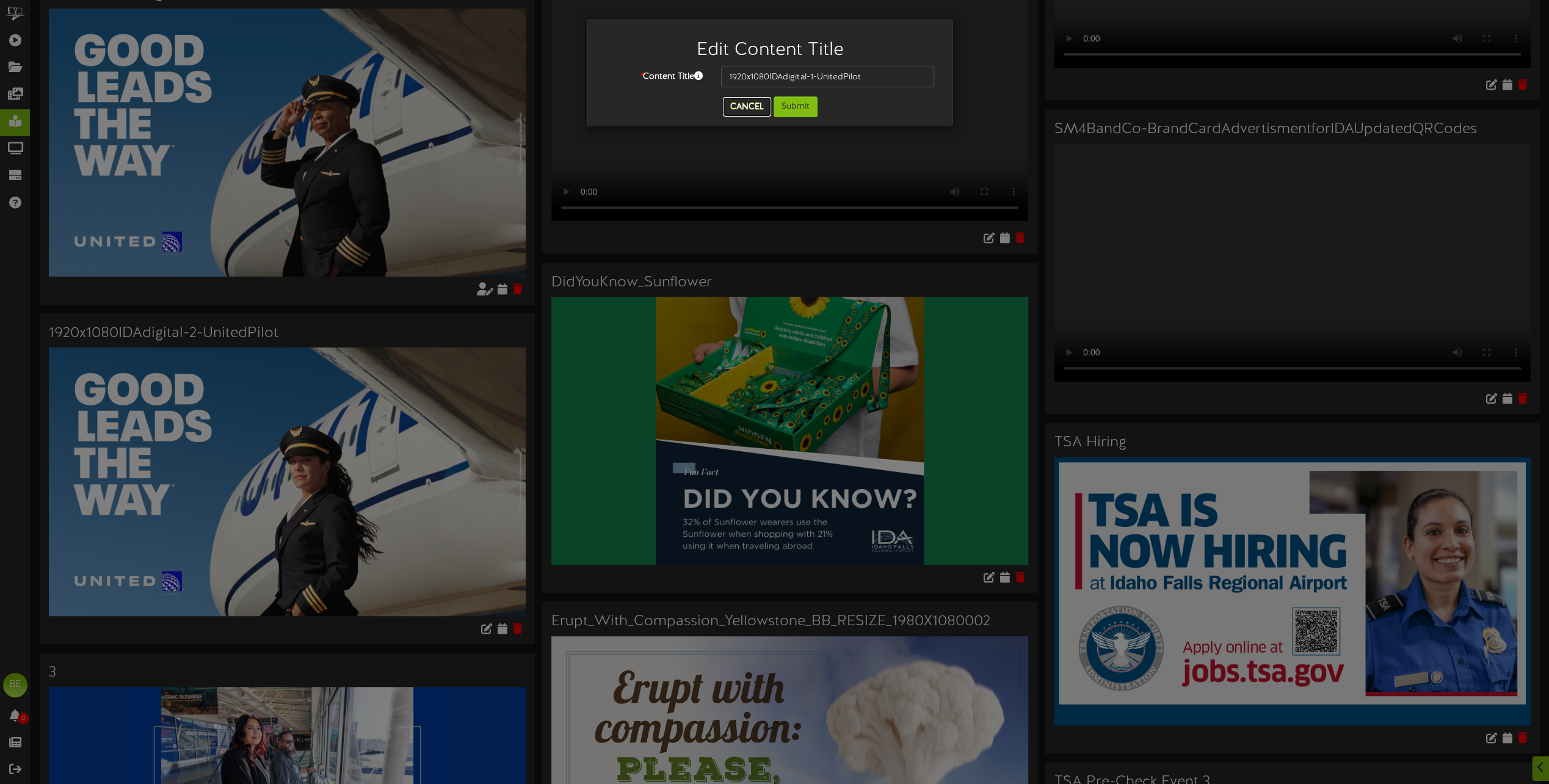
click at [751, 107] on button "Cancel" at bounding box center [747, 107] width 48 height 20
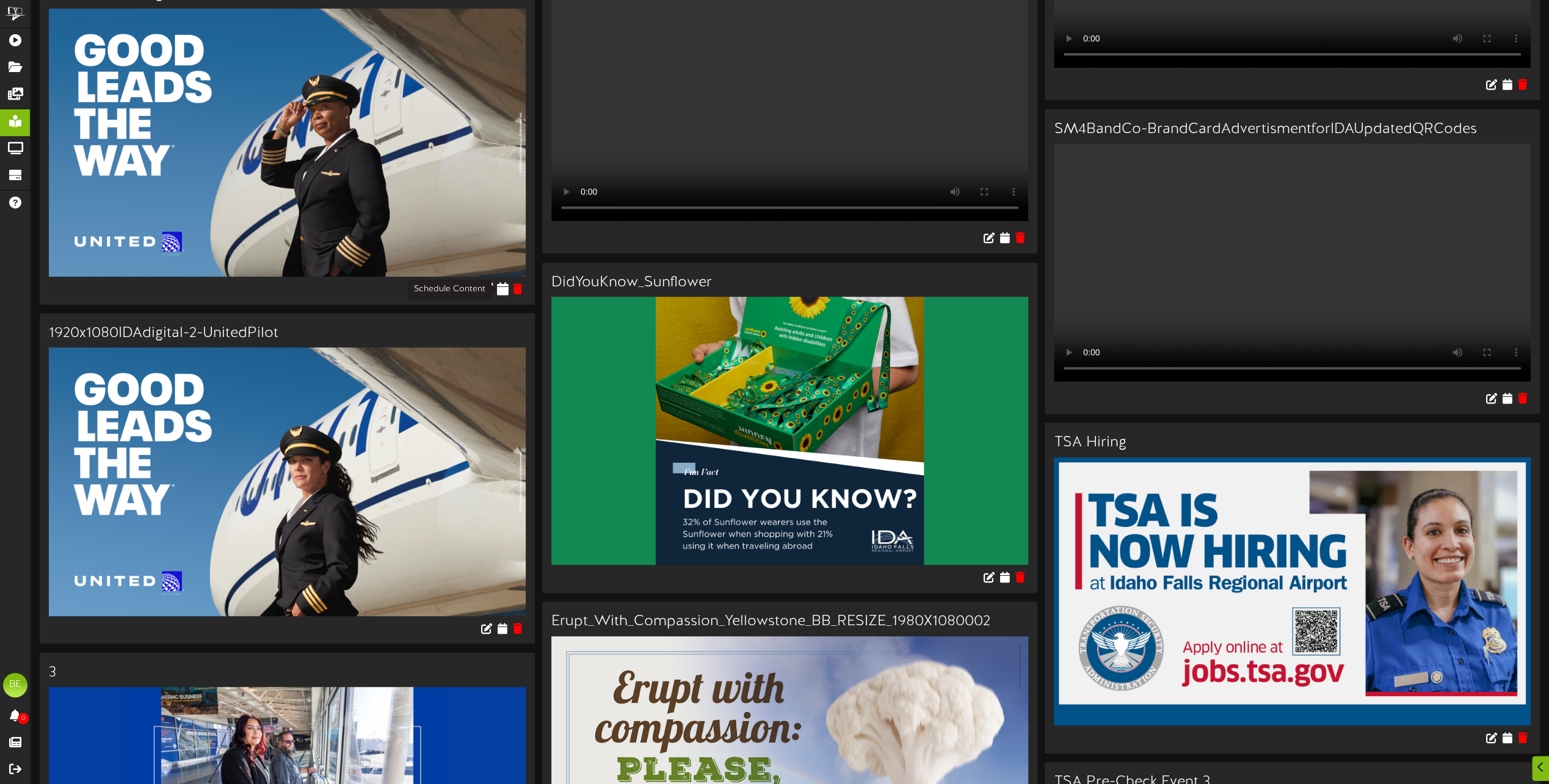
click at [503, 291] on icon at bounding box center [502, 289] width 12 height 14
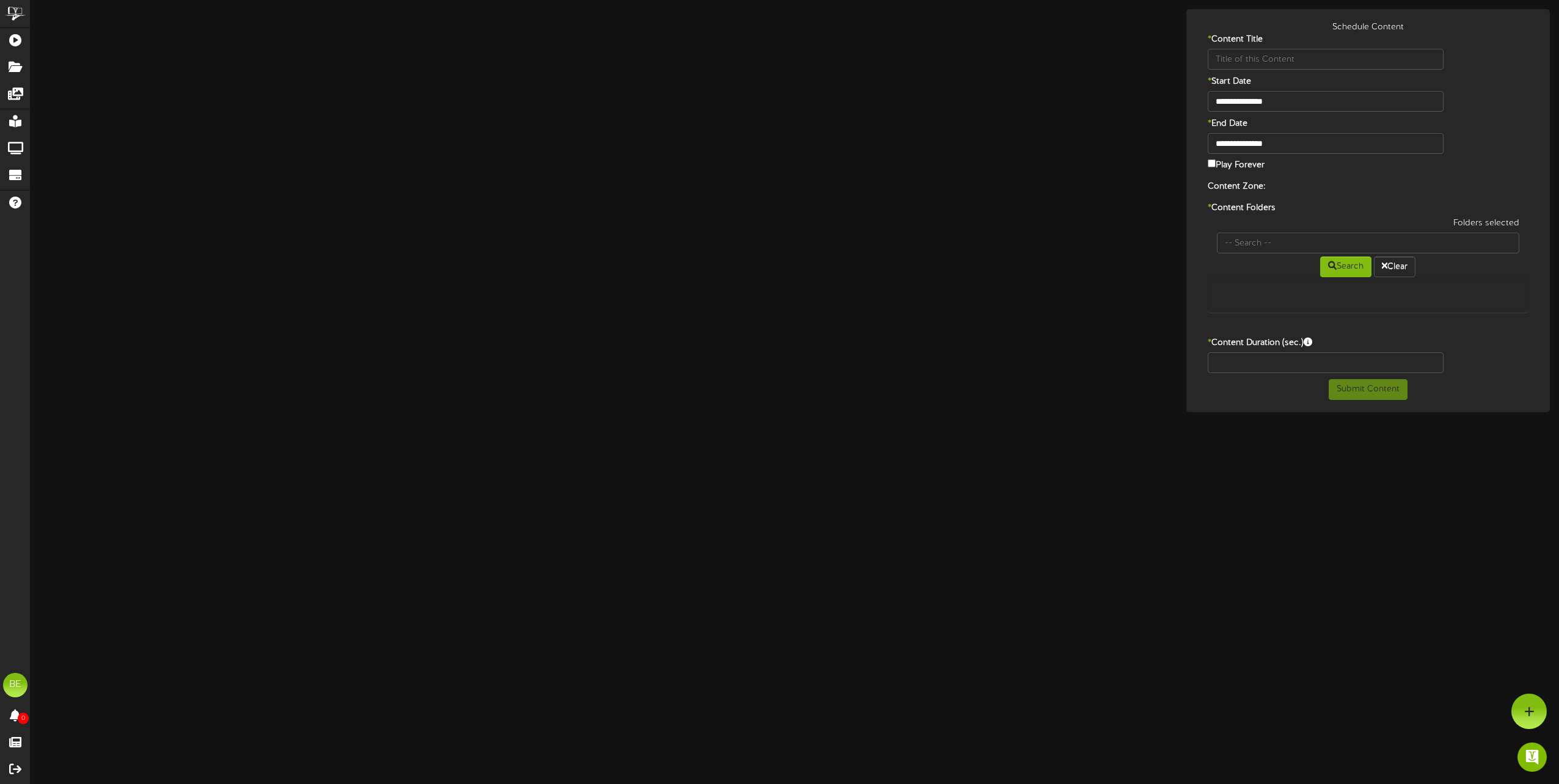
type input "1920x1080IDAdigital-1-UnitedPilot"
type input "8"
